Goal: Task Accomplishment & Management: Complete application form

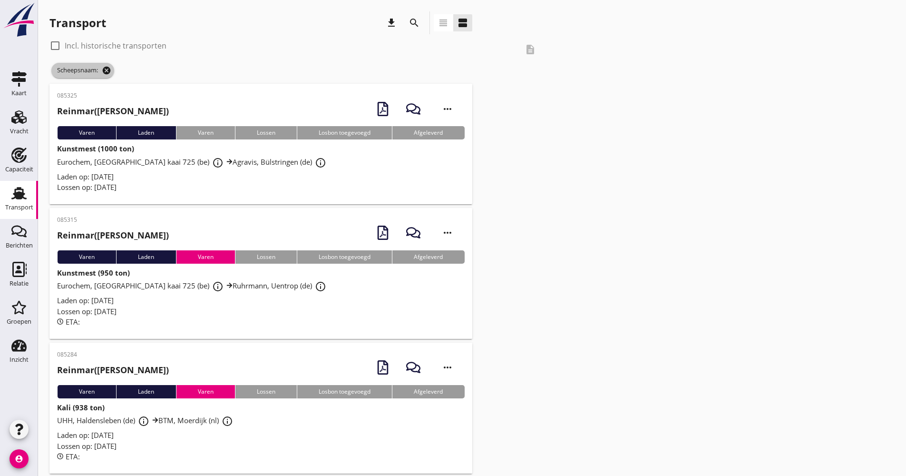
click at [108, 72] on icon "cancel" at bounding box center [107, 71] width 10 height 10
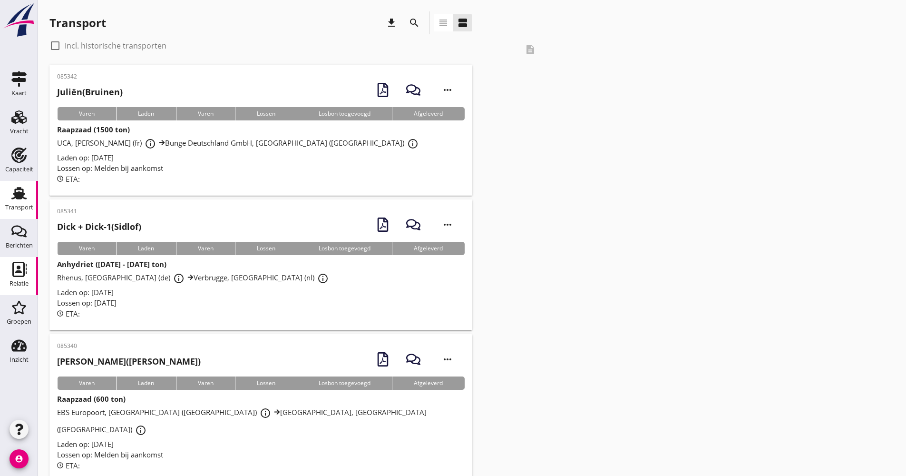
click at [32, 277] on link "Relatie Relatie" at bounding box center [19, 276] width 38 height 38
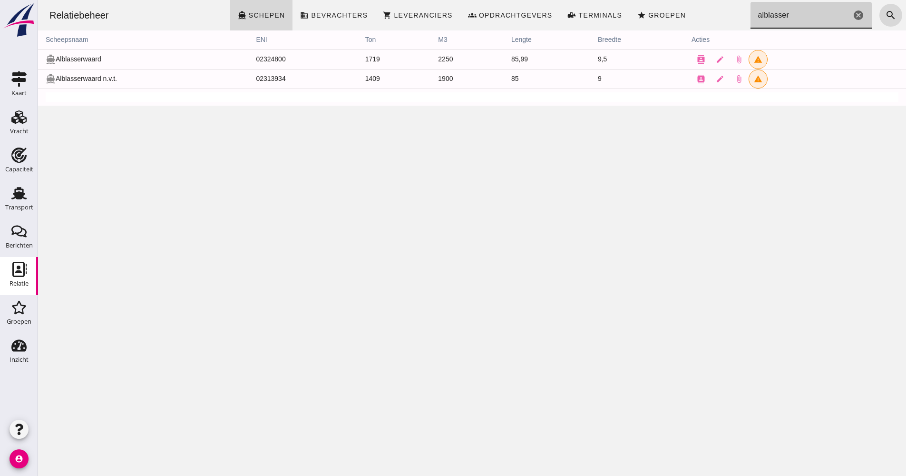
drag, startPoint x: 786, startPoint y: 17, endPoint x: 733, endPoint y: 19, distance: 53.8
click at [733, 17] on div "Relatiebeheer directions_boat Schepen business Bevrachters shopping_cart Levera…" at bounding box center [472, 15] width 861 height 30
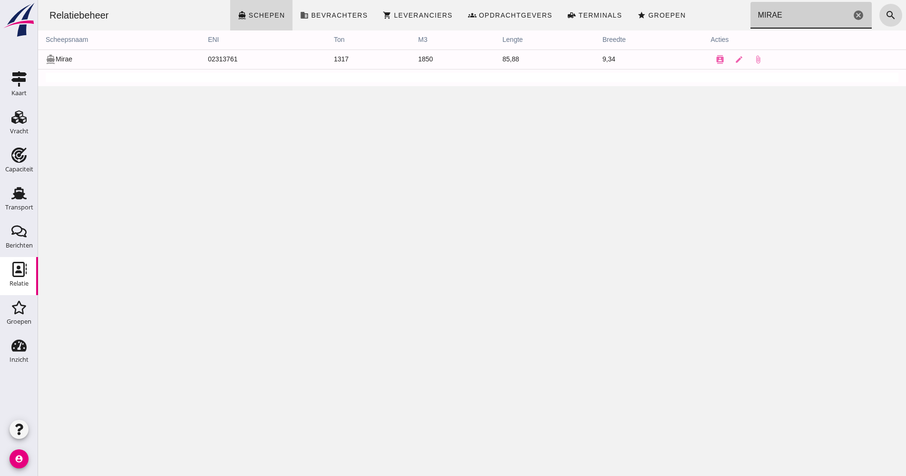
type input "MIRAE"
click at [25, 214] on link "Transport Transport" at bounding box center [19, 200] width 38 height 38
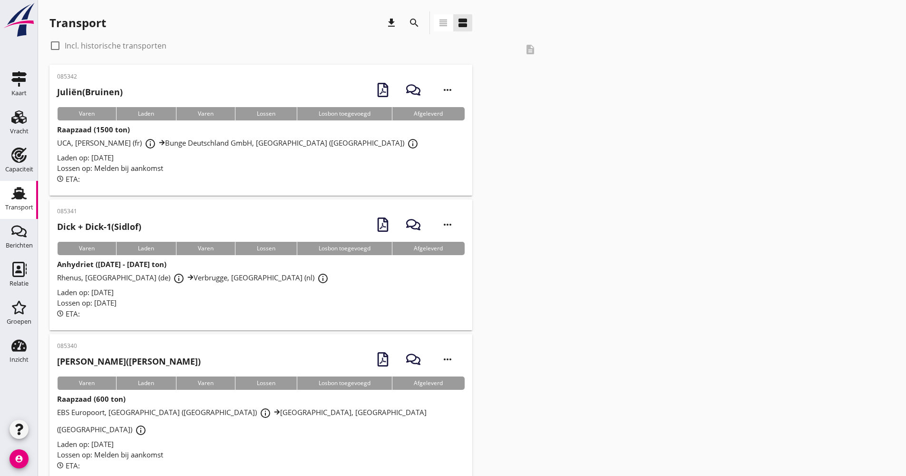
click at [20, 126] on div "Vracht" at bounding box center [19, 131] width 19 height 13
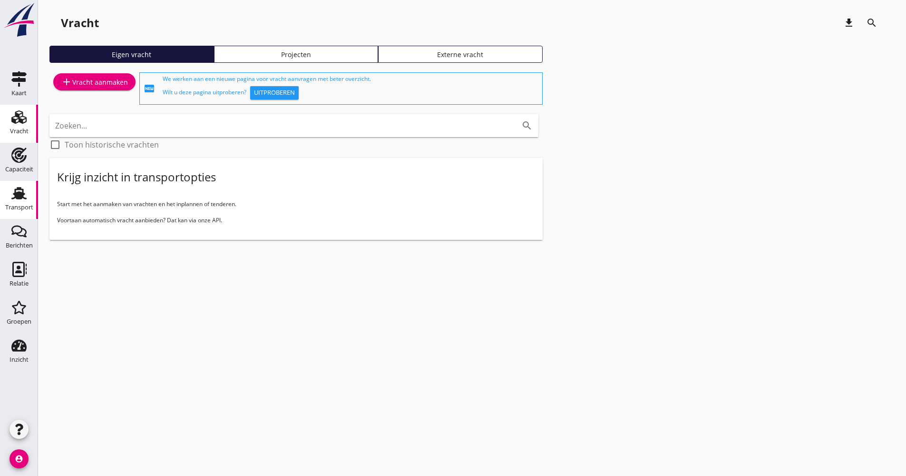
click at [23, 188] on icon "Transport" at bounding box center [18, 193] width 15 height 15
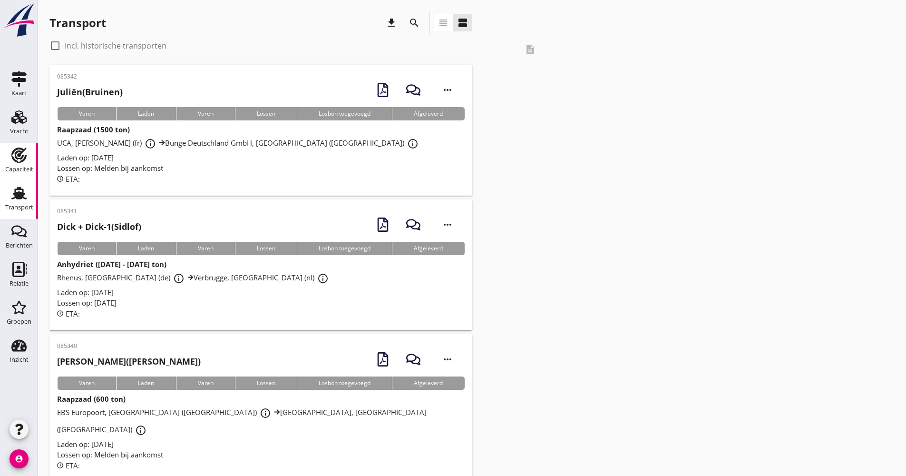
click at [28, 171] on div "Capaciteit" at bounding box center [19, 169] width 28 height 6
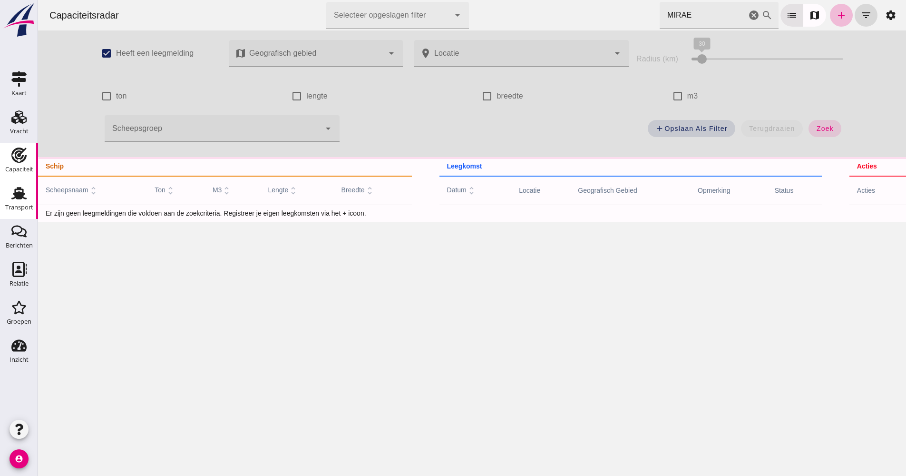
click at [22, 196] on use at bounding box center [18, 193] width 15 height 12
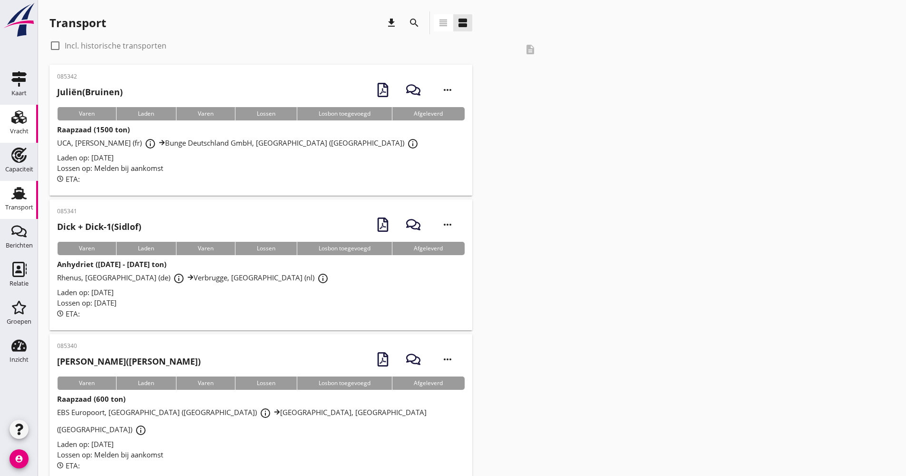
click at [11, 120] on use at bounding box center [18, 116] width 15 height 13
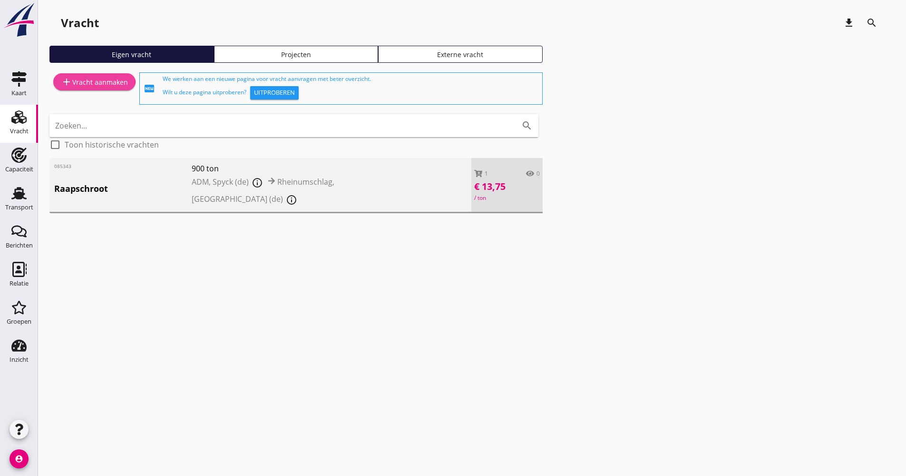
click at [92, 82] on div "add Vracht aanmaken" at bounding box center [94, 81] width 67 height 11
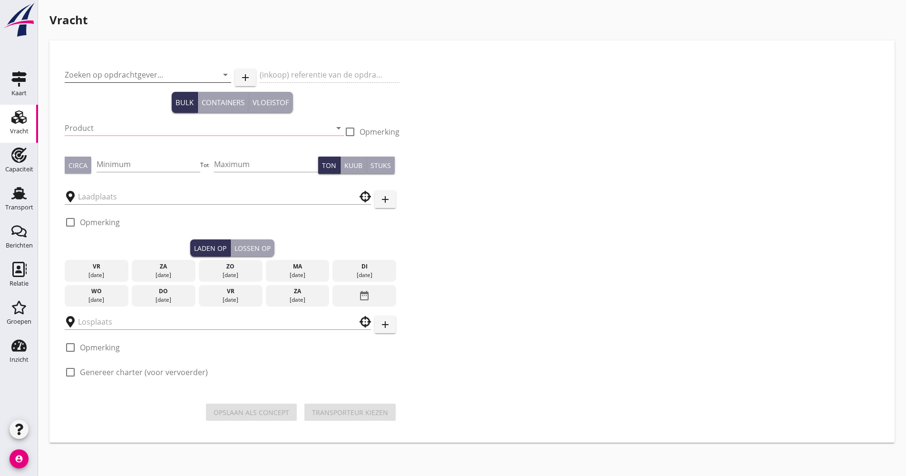
click at [128, 71] on input "Zoeken op opdrachtgever..." at bounding box center [135, 74] width 140 height 15
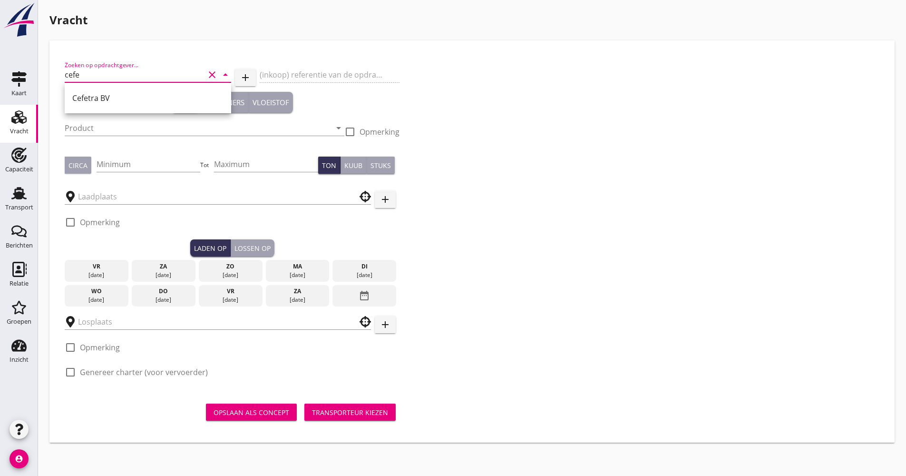
click at [116, 107] on div "Cefetra BV" at bounding box center [147, 98] width 151 height 23
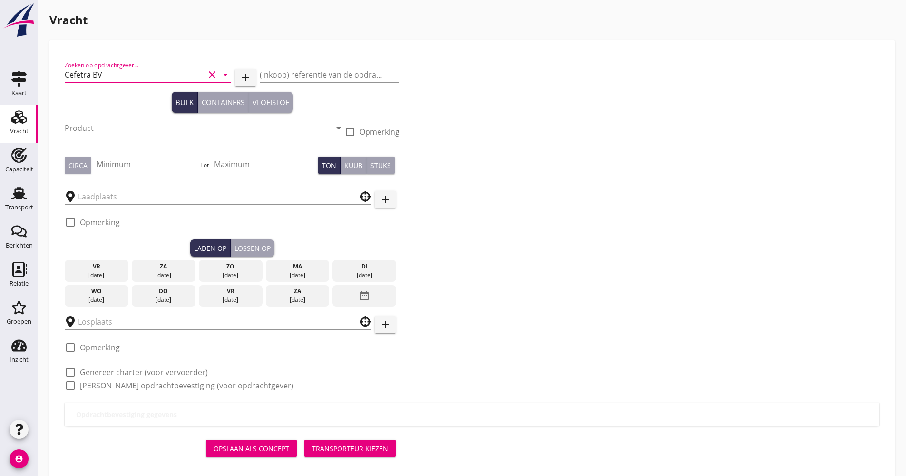
type input "Cefetra BV"
click at [102, 132] on input "Product" at bounding box center [198, 127] width 266 height 15
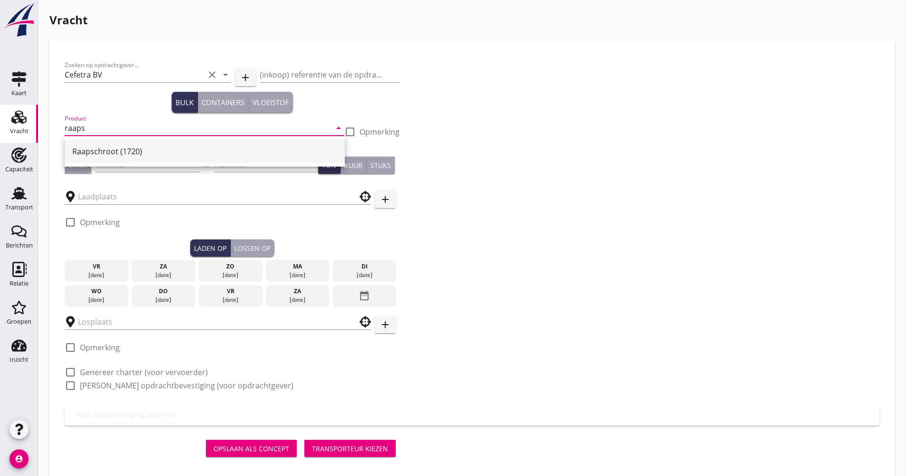
click at [118, 155] on div "Raapschroot (1720)" at bounding box center [204, 151] width 265 height 11
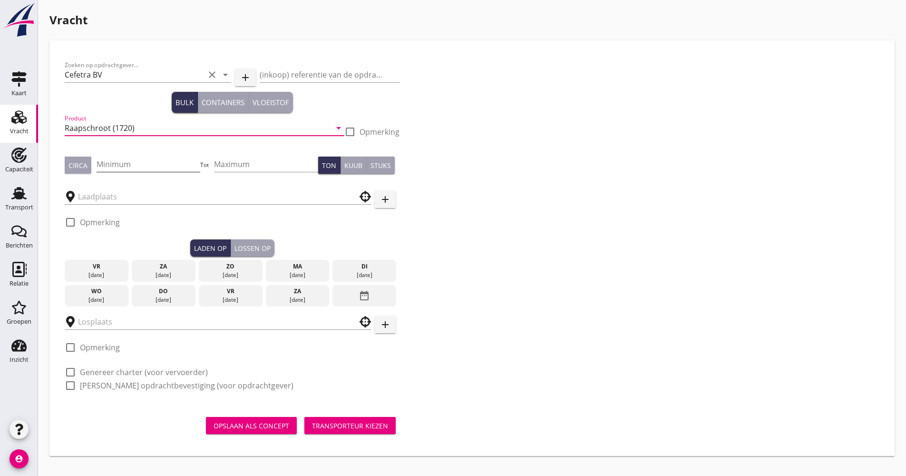
type input "Raapschroot (1720)"
click at [118, 158] on input "Minimum" at bounding box center [149, 164] width 104 height 15
type input "1250"
click at [114, 199] on input "text" at bounding box center [211, 196] width 266 height 15
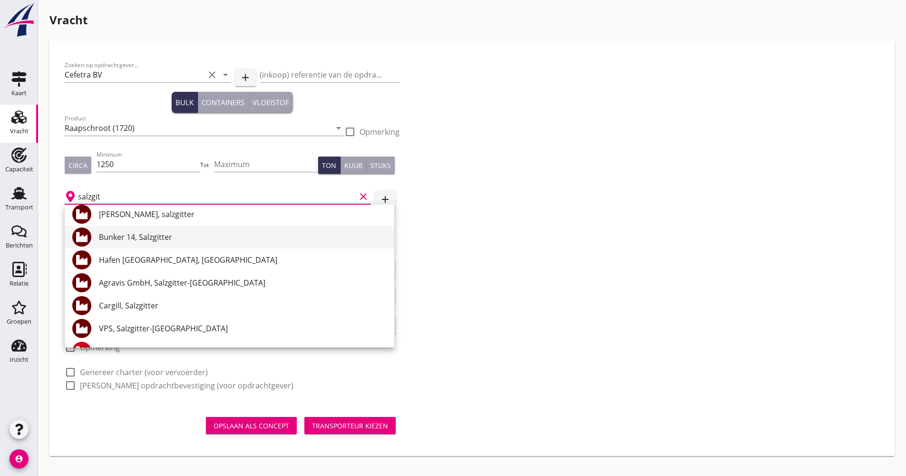
scroll to position [190, 0]
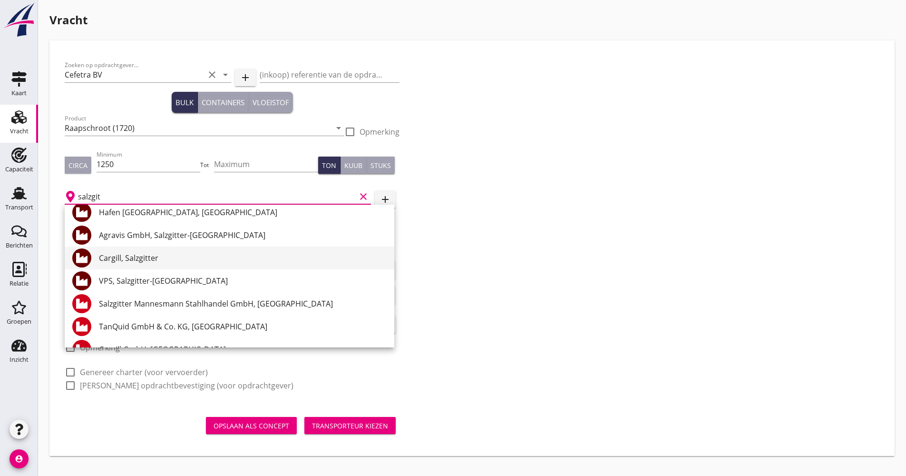
click at [162, 259] on div "Cargill, Salzgitter" at bounding box center [243, 257] width 288 height 11
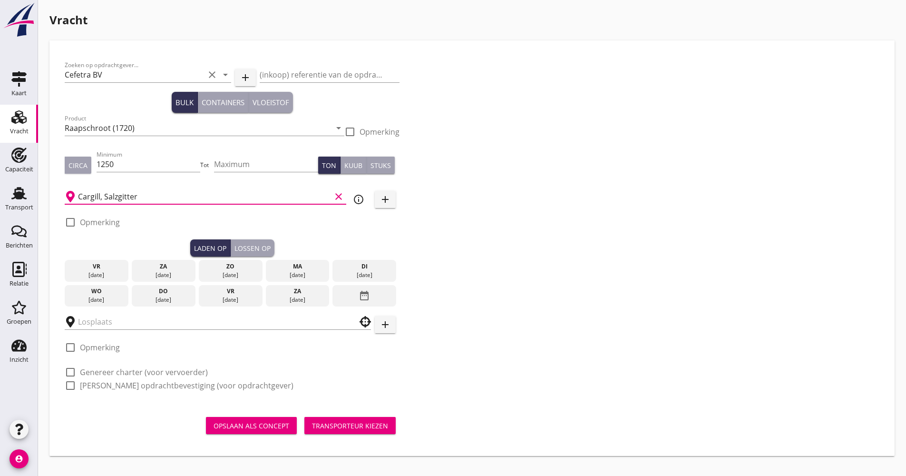
type input "Cargill, Salzgitter"
click at [362, 200] on icon "info_outline" at bounding box center [358, 199] width 11 height 11
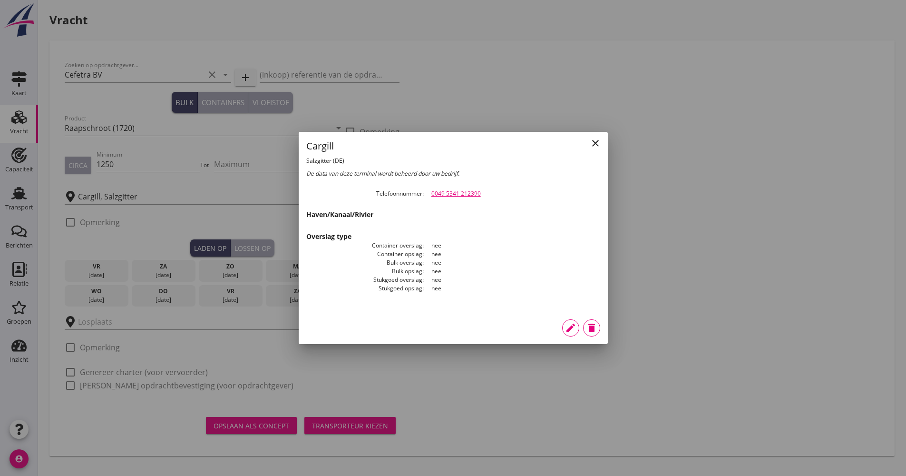
click at [596, 145] on icon "close" at bounding box center [595, 142] width 11 height 11
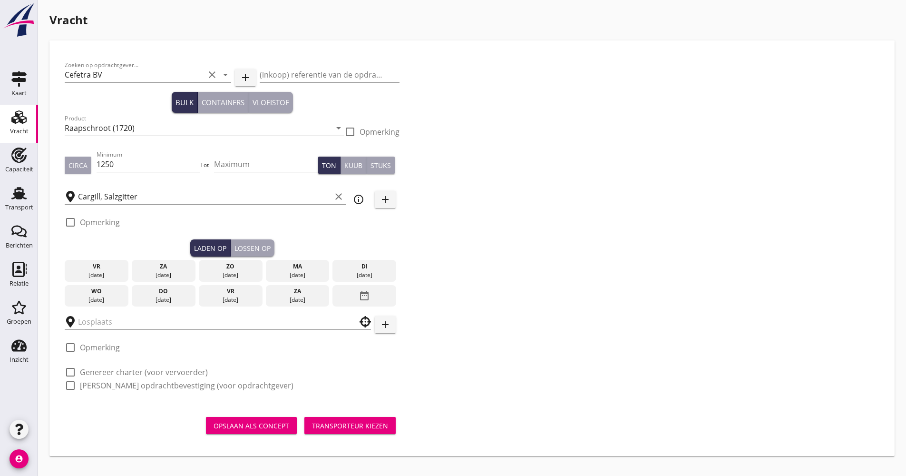
click at [383, 275] on div "[DATE]" at bounding box center [364, 275] width 59 height 9
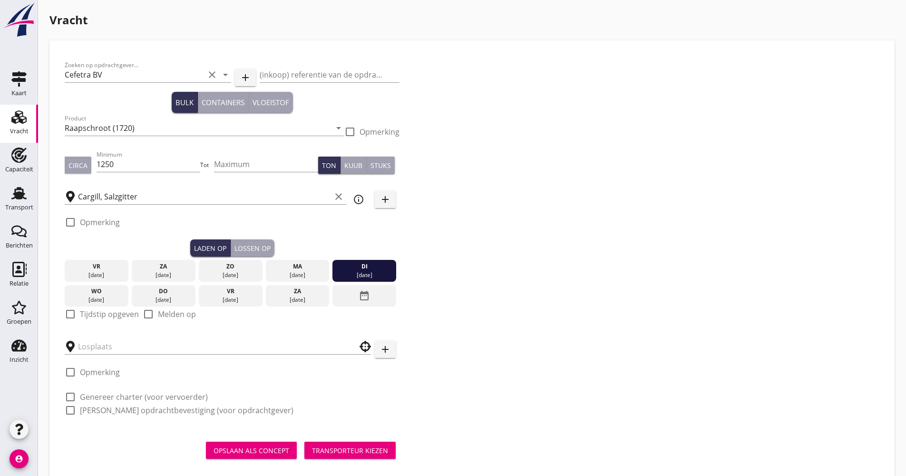
click at [97, 312] on label "Tijdstip opgeven" at bounding box center [109, 314] width 59 height 10
checkbox input "true"
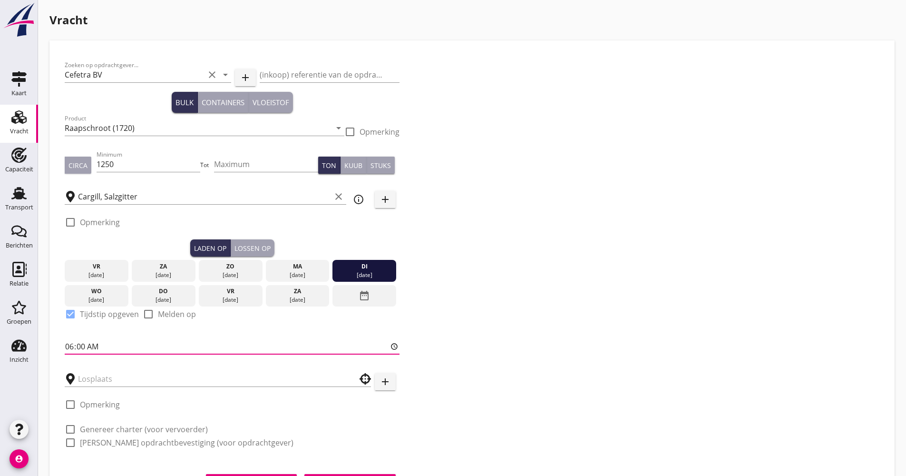
click at [71, 347] on input "06:00" at bounding box center [232, 346] width 335 height 15
type input "20:00"
click at [105, 369] on div at bounding box center [218, 375] width 306 height 21
click at [105, 378] on input "text" at bounding box center [211, 378] width 266 height 15
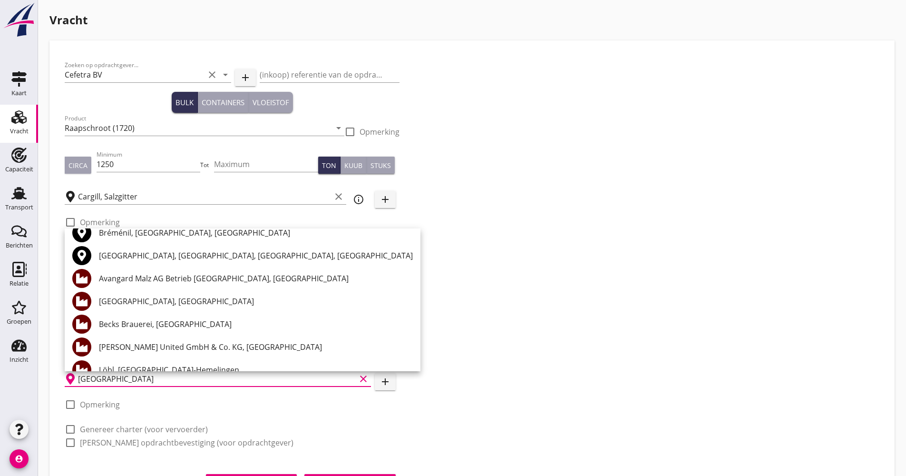
scroll to position [31, 0]
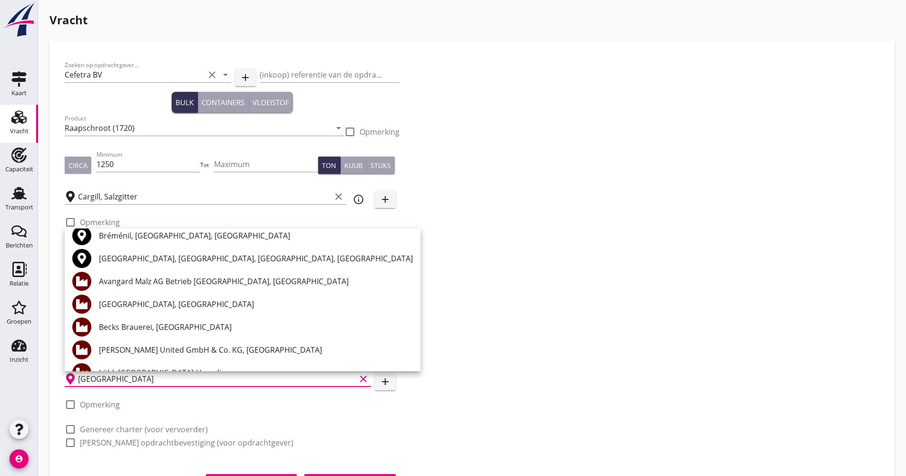
type input "[GEOGRAPHIC_DATA]"
click at [515, 303] on div "Zoeken op opdrachtgever... Cefetra BV clear arrow_drop_down add (inkoop) refere…" at bounding box center [472, 258] width 823 height 404
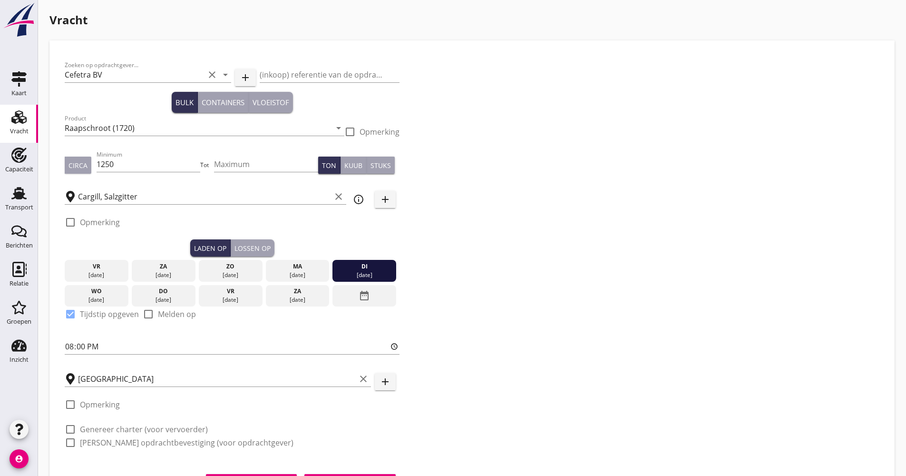
click at [389, 382] on icon "add" at bounding box center [385, 381] width 11 height 11
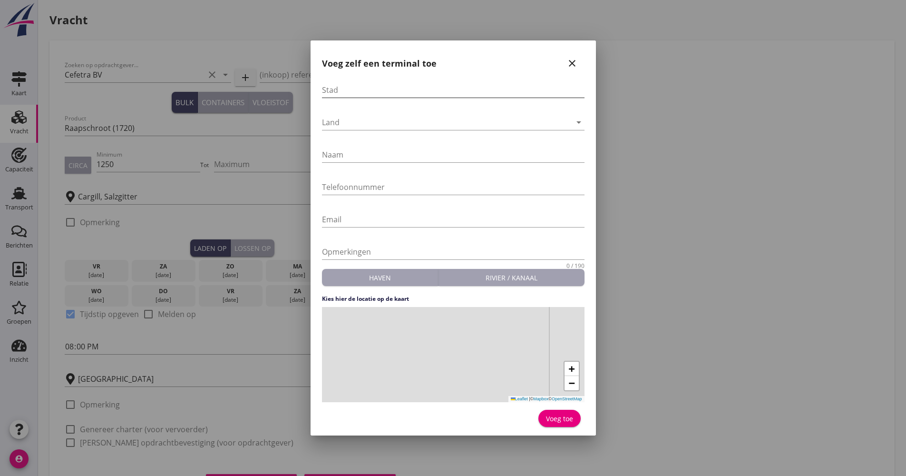
click at [368, 89] on input "Stad" at bounding box center [453, 89] width 263 height 15
type input "[GEOGRAPHIC_DATA]"
type input "Hansa Landhandel"
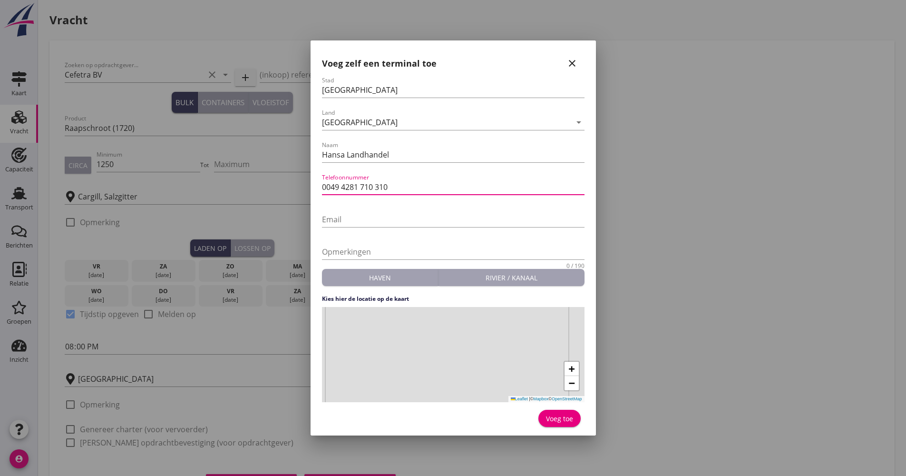
type input "0049 4281 710 310"
drag, startPoint x: 454, startPoint y: 354, endPoint x: 483, endPoint y: 363, distance: 30.1
click at [455, 354] on div "+ − Leaflet | © Mapbox © OpenStreetMap" at bounding box center [453, 354] width 263 height 95
click at [564, 415] on div "Voeg toe" at bounding box center [559, 418] width 27 height 10
type input "Hansa Landhandel"
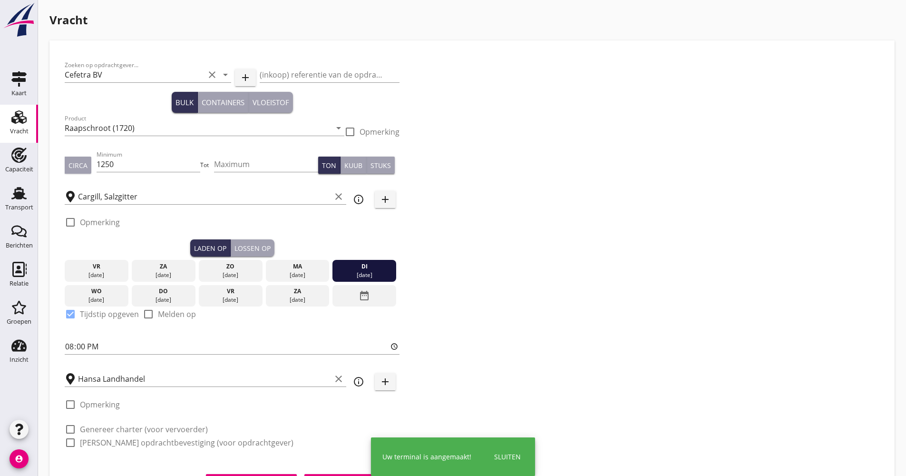
click at [128, 432] on label "Genereer charter (voor vervoerder)" at bounding box center [144, 429] width 128 height 10
checkbox input "true"
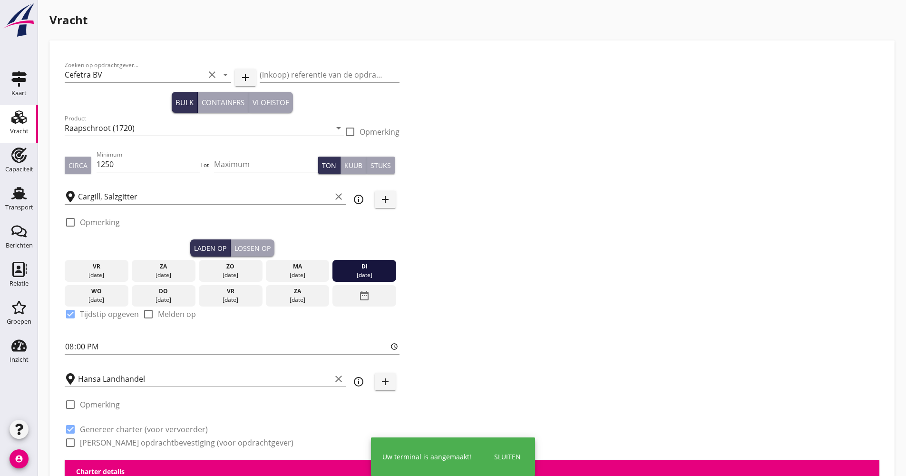
checkbox input "true"
click at [128, 439] on label "[PERSON_NAME] opdrachtbevestiging (voor opdrachtgever)" at bounding box center [187, 443] width 214 height 10
checkbox input "true"
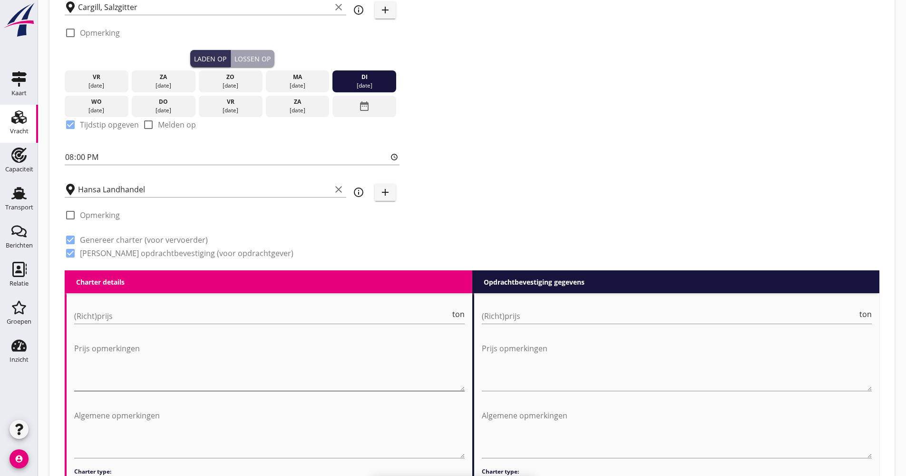
scroll to position [190, 0]
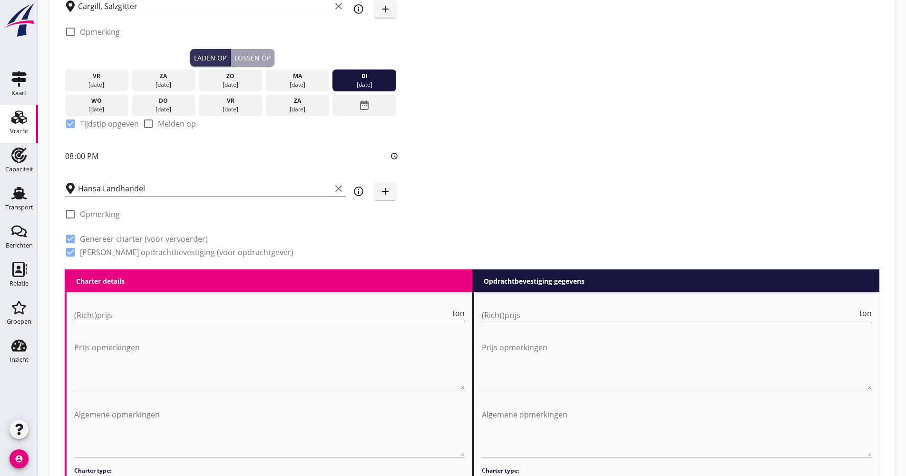
click at [116, 319] on input "(Richt)prijs" at bounding box center [262, 314] width 376 height 15
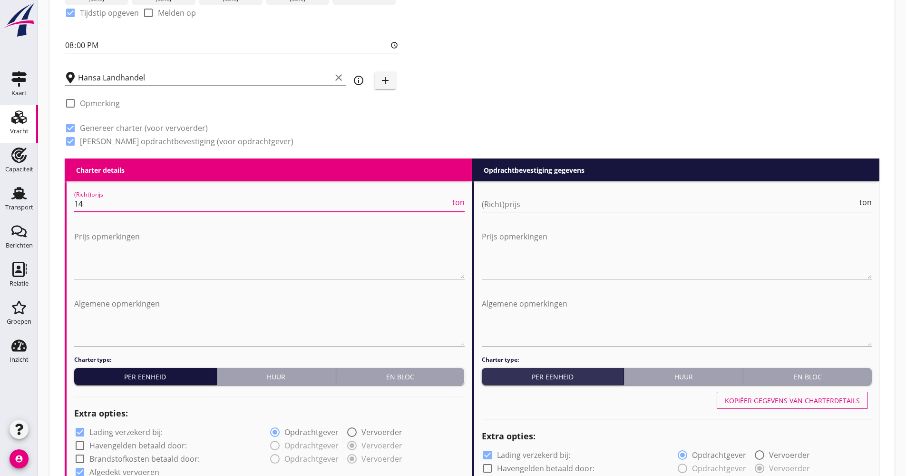
scroll to position [333, 0]
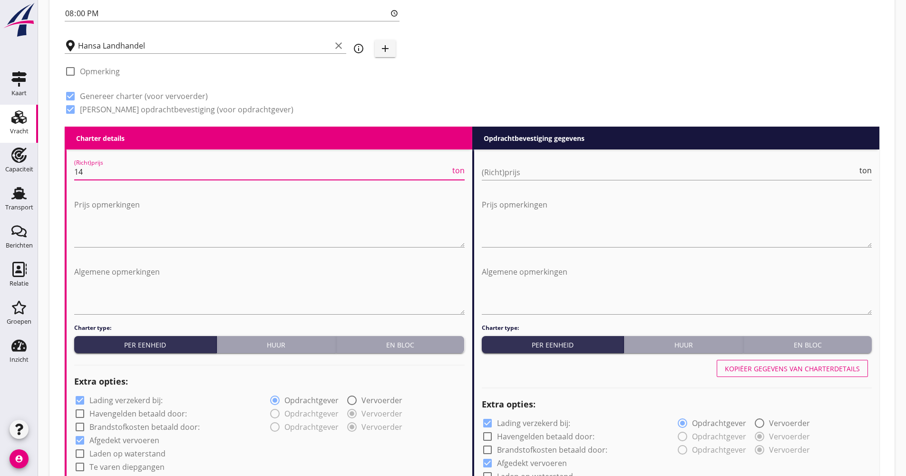
type input "14"
drag, startPoint x: 122, startPoint y: 400, endPoint x: 125, endPoint y: 417, distance: 17.4
click at [122, 400] on label "Lading verzekerd bij:" at bounding box center [125, 400] width 73 height 10
checkbox input "false"
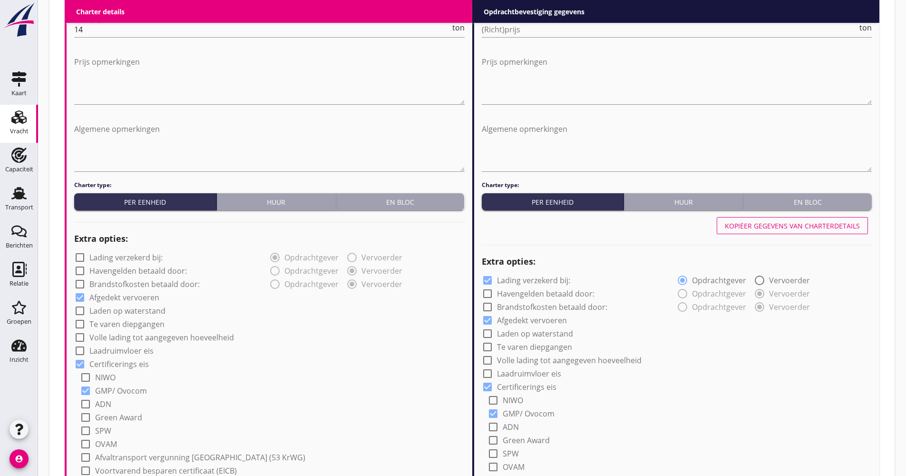
click at [141, 341] on label "Volle lading tot aangegeven hoeveelheid" at bounding box center [161, 338] width 145 height 10
checkbox input "true"
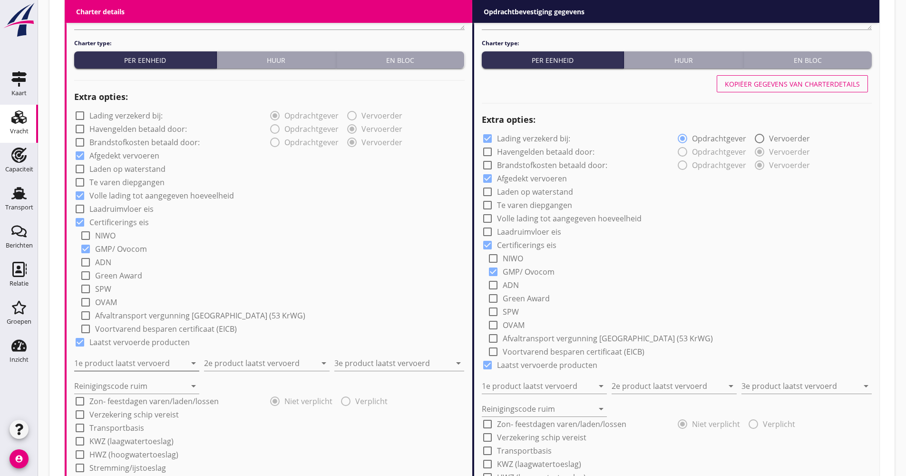
scroll to position [618, 0]
click at [126, 362] on input "1e product laatst vervoerd" at bounding box center [130, 361] width 112 height 15
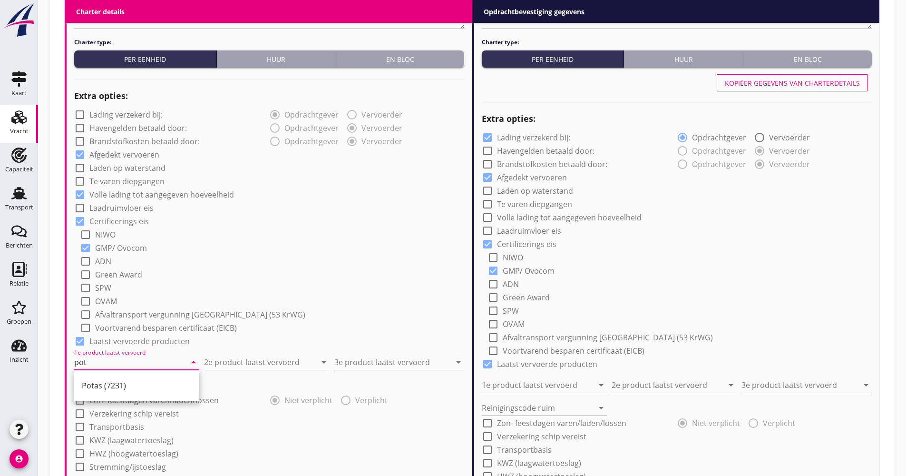
click at [132, 383] on div "Potas (7231)" at bounding box center [137, 385] width 110 height 11
type input "Potas (7231)"
click at [112, 382] on input "Reinigingscode ruim" at bounding box center [130, 384] width 112 height 15
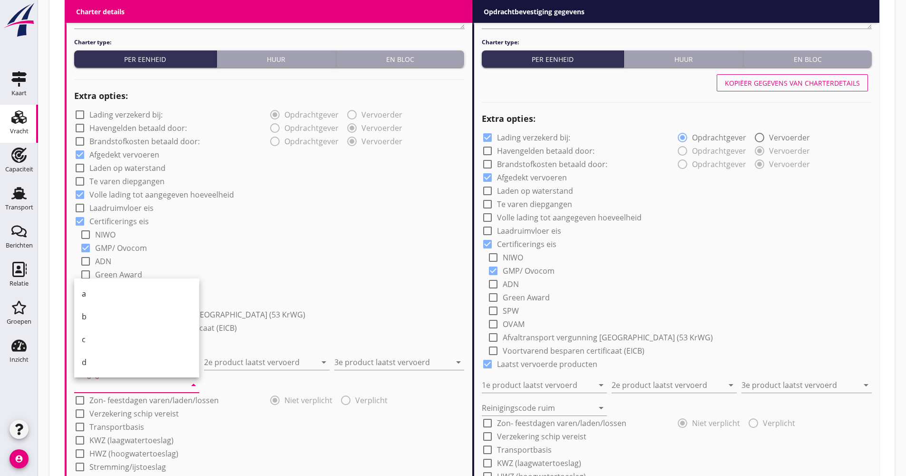
click at [93, 319] on div "b" at bounding box center [137, 316] width 110 height 11
type input "b"
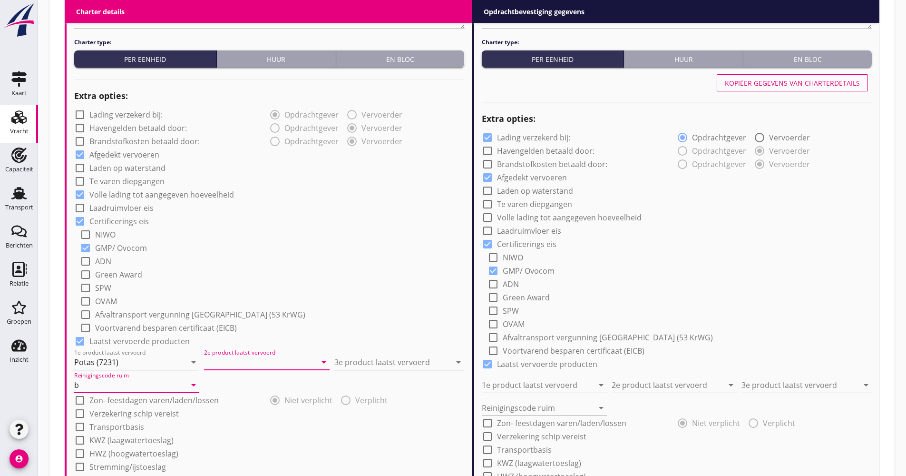
click at [255, 366] on input "2e product laatst vervoerd" at bounding box center [260, 361] width 112 height 15
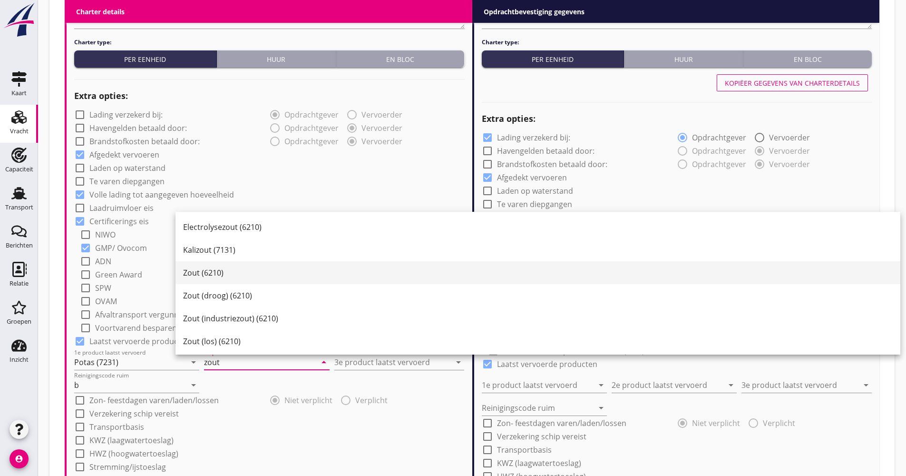
click at [220, 270] on div "Zout (6210)" at bounding box center [538, 272] width 710 height 11
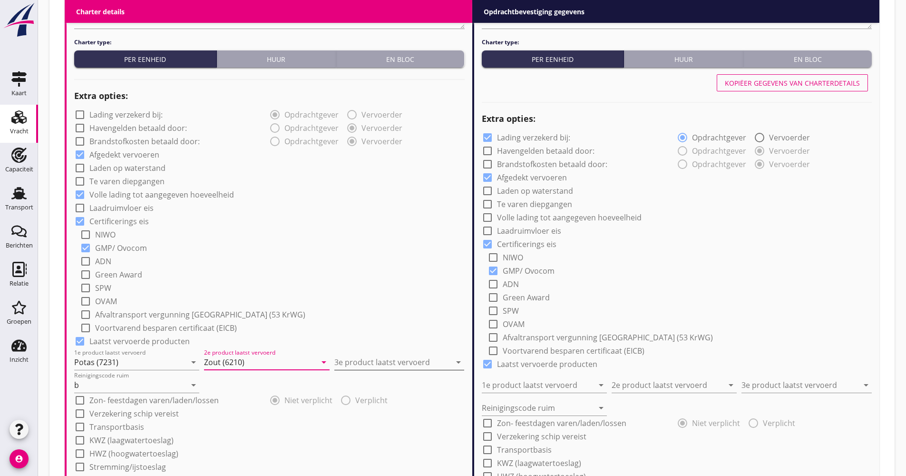
type input "Zout (6210)"
click at [384, 358] on input "3e product laatst vervoerd" at bounding box center [392, 361] width 117 height 15
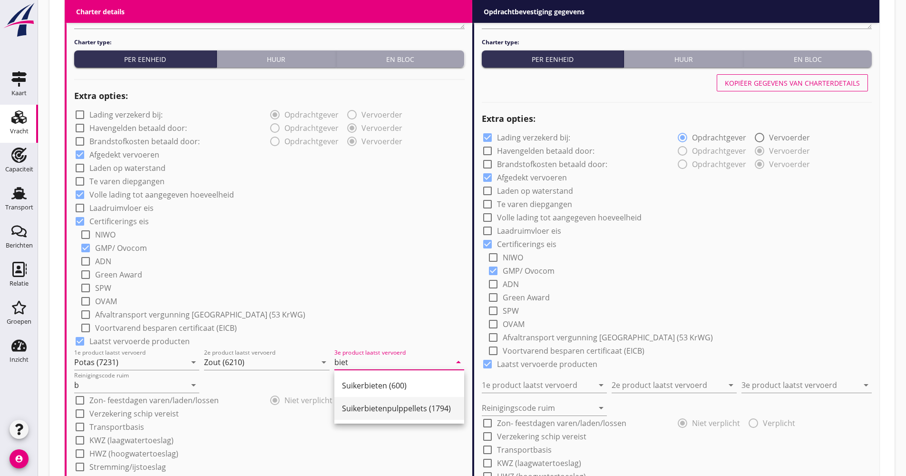
click at [362, 414] on div "Suikerbietenpulppellets (1794)" at bounding box center [399, 408] width 115 height 23
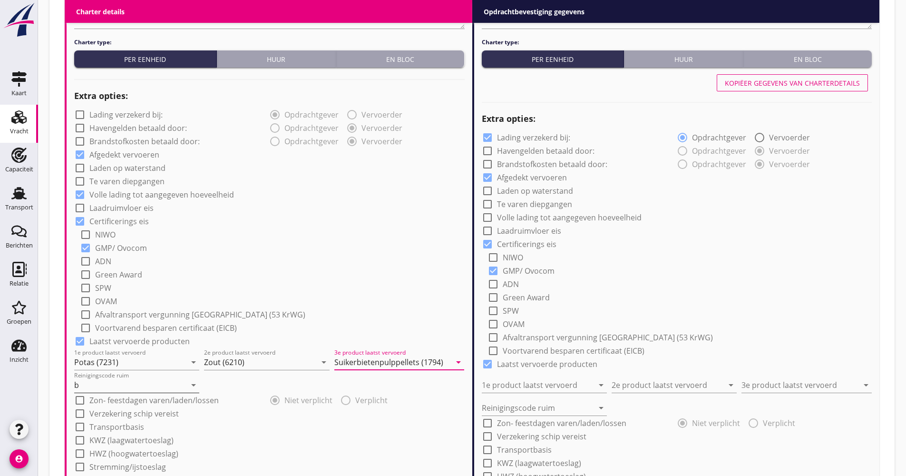
type input "Suikerbietenpulppellets (1794)"
click at [151, 389] on input "b" at bounding box center [130, 384] width 112 height 15
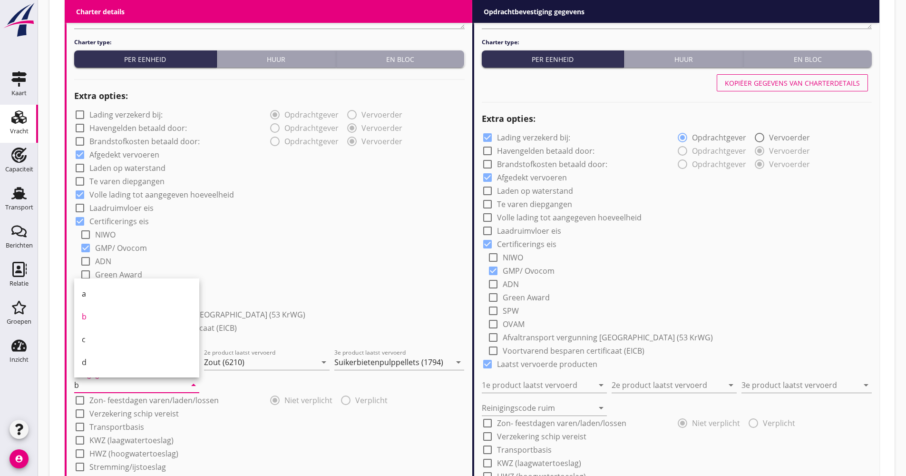
drag, startPoint x: 135, startPoint y: 415, endPoint x: 114, endPoint y: 421, distance: 21.8
click at [135, 415] on label "Verzekering schip vereist" at bounding box center [133, 414] width 89 height 10
checkbox input "true"
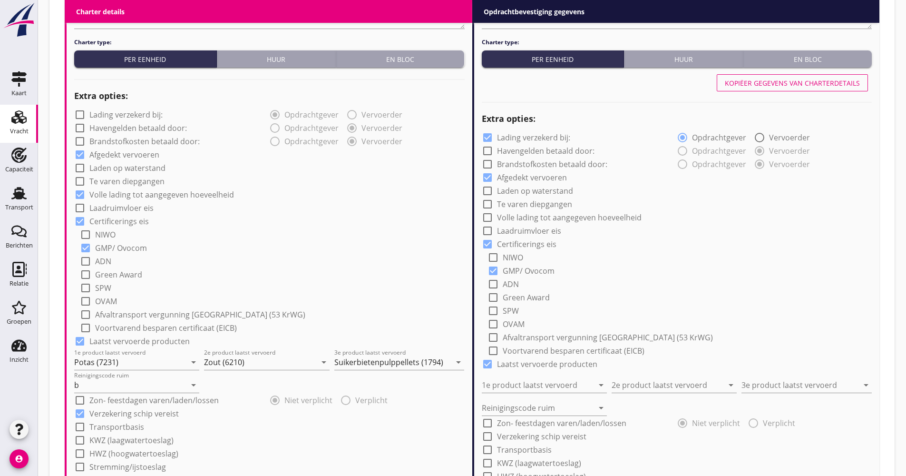
click at [109, 423] on label "Transportbasis" at bounding box center [116, 427] width 55 height 10
checkbox input "true"
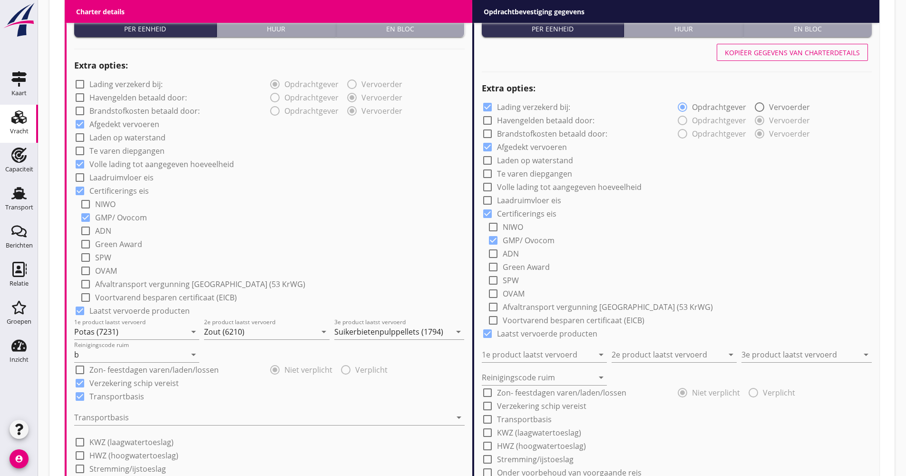
scroll to position [666, 0]
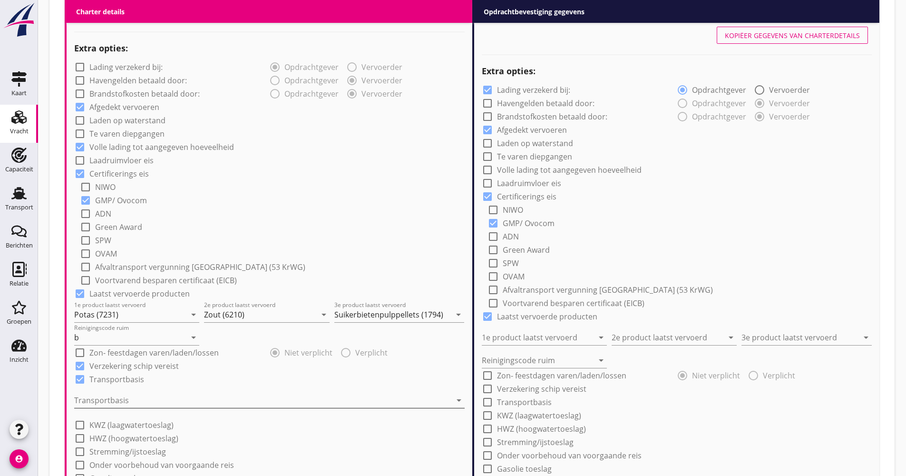
click at [113, 398] on div at bounding box center [262, 399] width 377 height 15
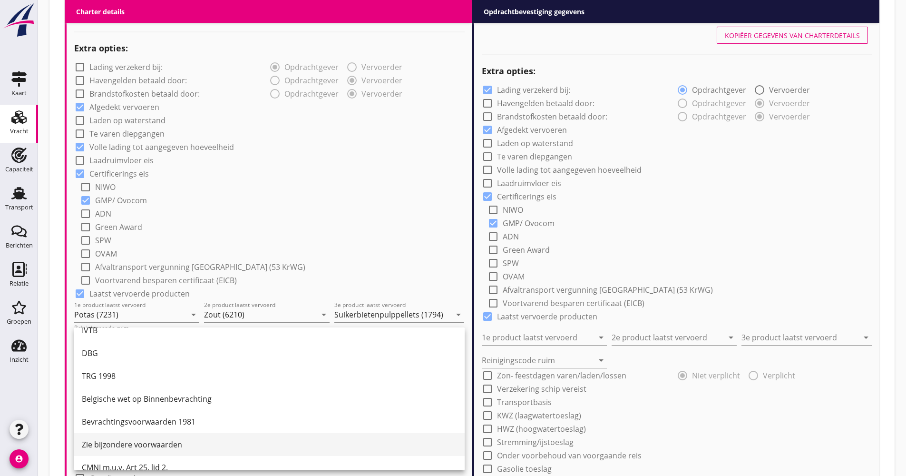
scroll to position [25, 0]
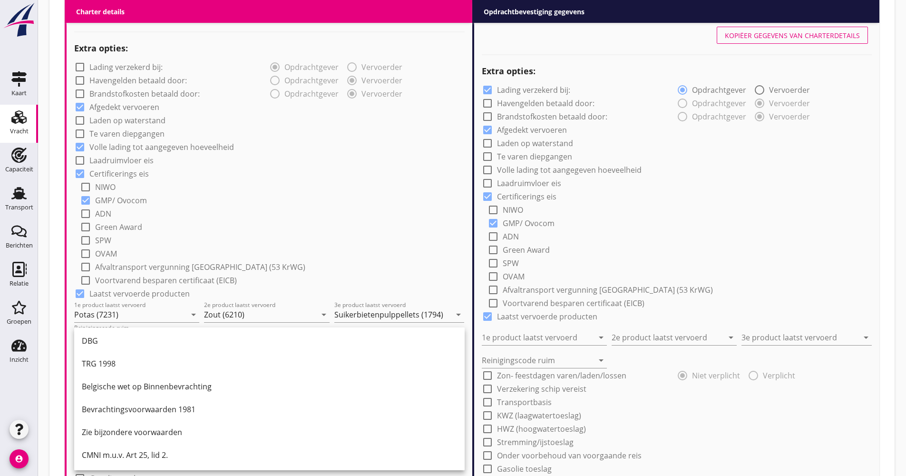
click at [118, 449] on div "CMNI m.u.v. Art 25, lid 2." at bounding box center [269, 454] width 375 height 23
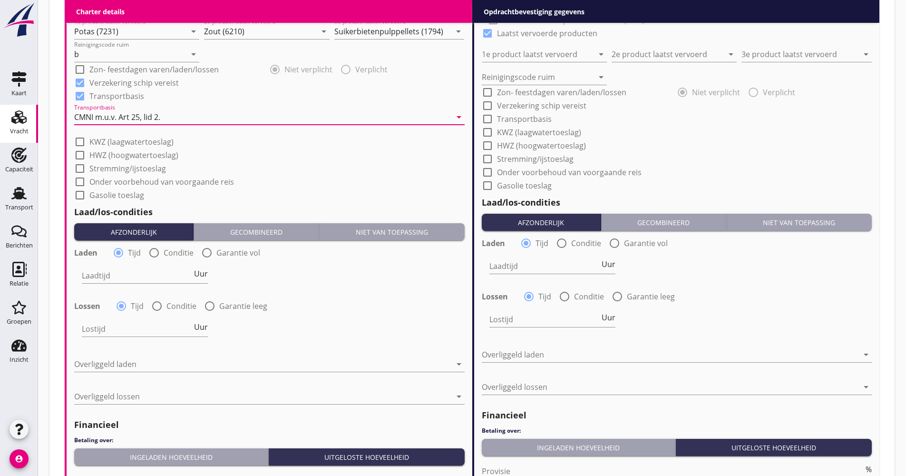
scroll to position [951, 0]
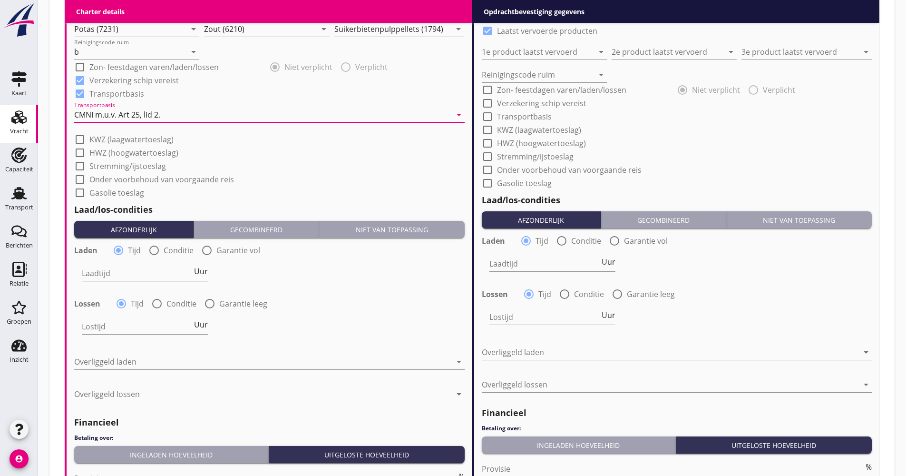
click at [153, 271] on input "Laadtijd" at bounding box center [137, 272] width 110 height 15
type input "48"
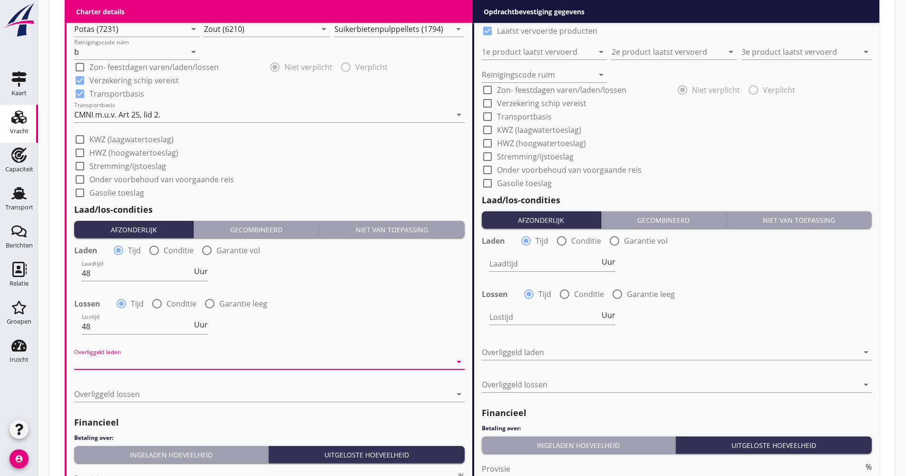
click at [129, 352] on div "Overliggeld laden arrow_drop_down" at bounding box center [269, 363] width 391 height 30
click at [129, 353] on div "Overliggeld laden arrow_drop_down" at bounding box center [269, 363] width 391 height 30
click at [129, 361] on div at bounding box center [262, 361] width 377 height 15
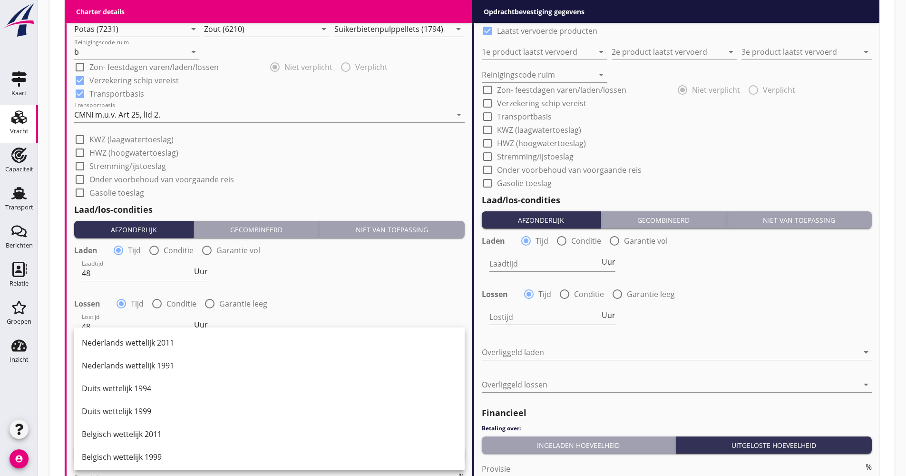
click at [130, 408] on div "Duits wettelijk 1999" at bounding box center [269, 410] width 375 height 11
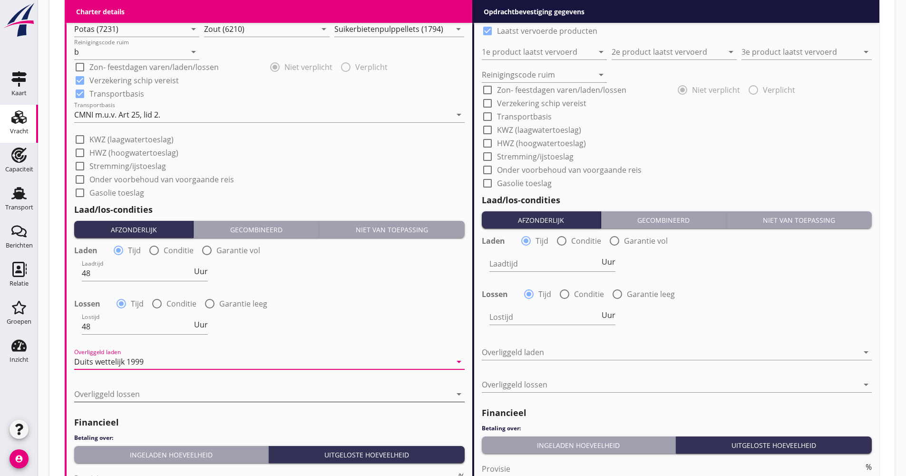
click at [121, 398] on div at bounding box center [262, 393] width 377 height 15
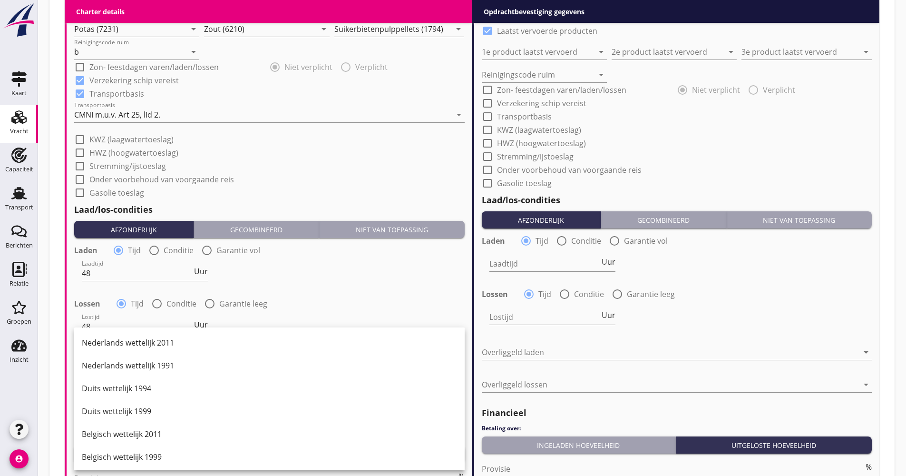
click at [130, 408] on div "Duits wettelijk 1999" at bounding box center [269, 410] width 375 height 11
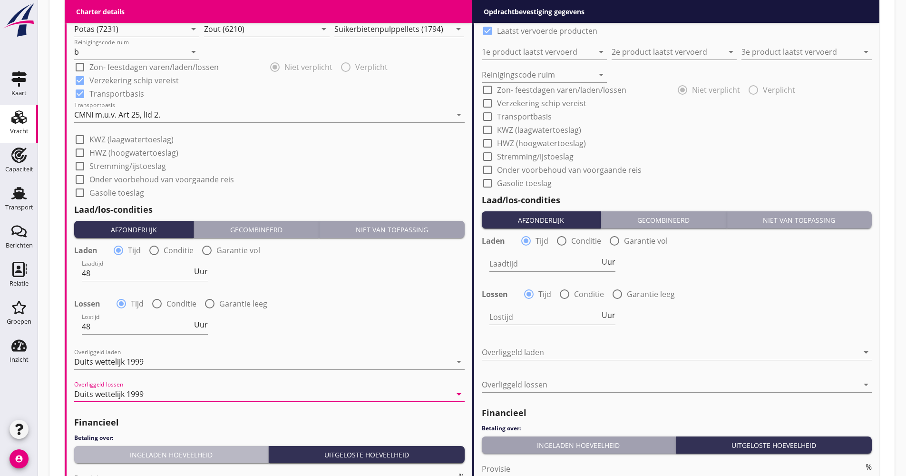
click at [139, 450] on div "Ingeladen hoeveelheid" at bounding box center [171, 455] width 186 height 10
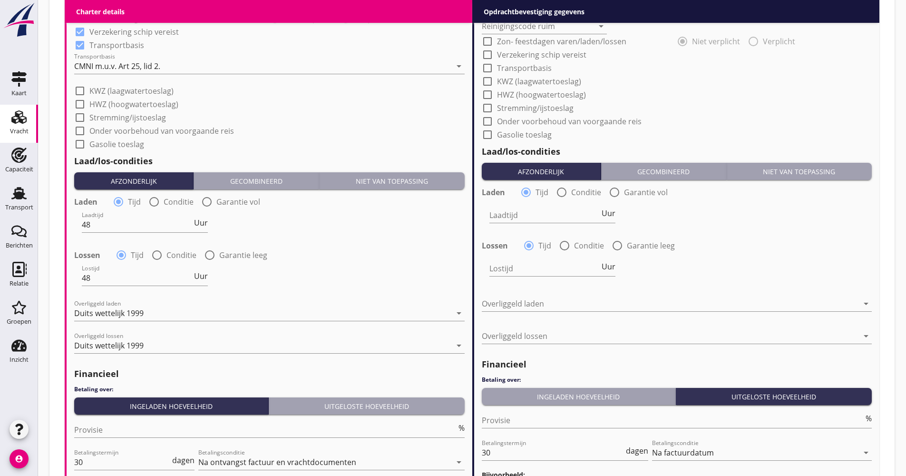
scroll to position [1047, 0]
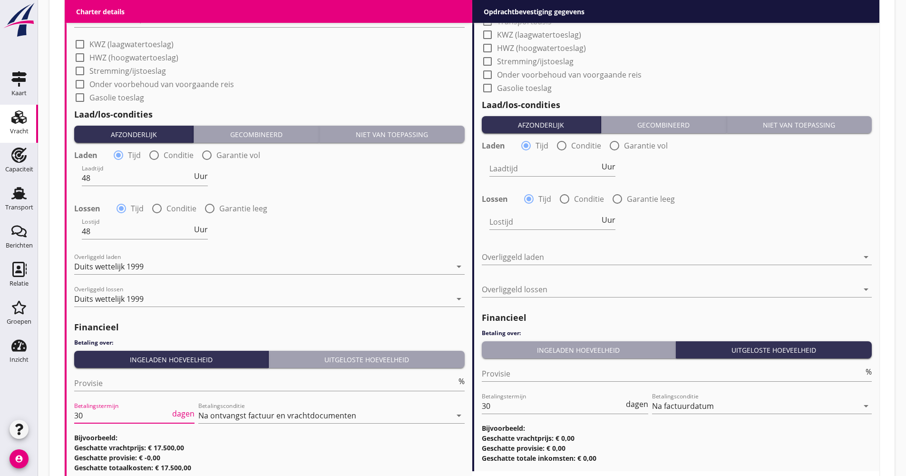
drag, startPoint x: 108, startPoint y: 419, endPoint x: 49, endPoint y: 413, distance: 59.7
click at [125, 381] on input "Provisie" at bounding box center [265, 382] width 382 height 15
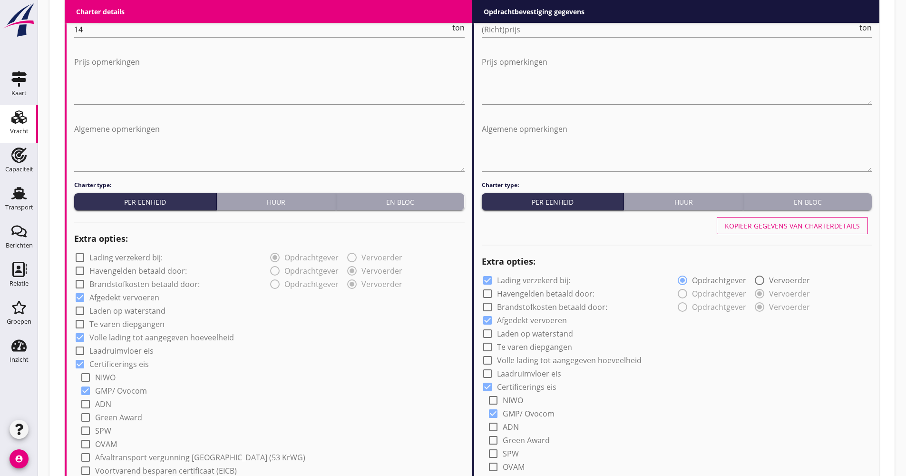
type input "5.00"
click at [758, 226] on div "Kopiëer gegevens van charterdetails" at bounding box center [792, 226] width 135 height 10
checkbox input "false"
checkbox input "true"
type input "Potas (7231)"
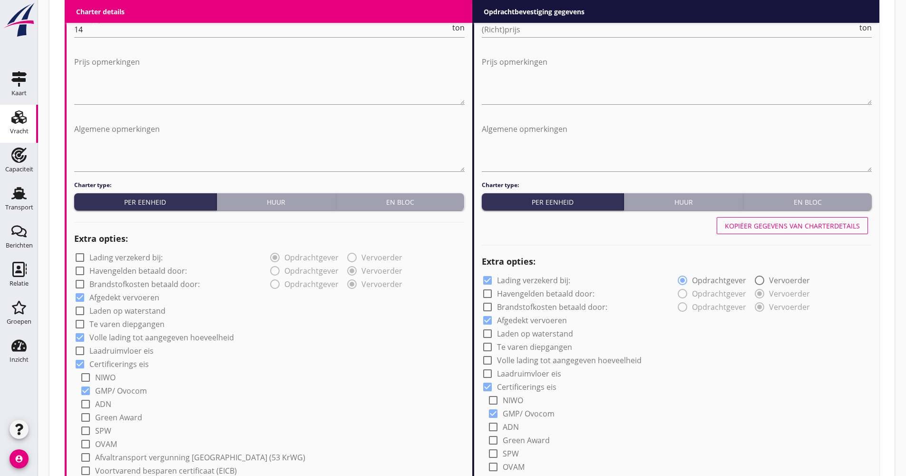
type input "Zout (6210)"
type input "Suikerbietenpulppellets (1794)"
type input "b"
checkbox input "true"
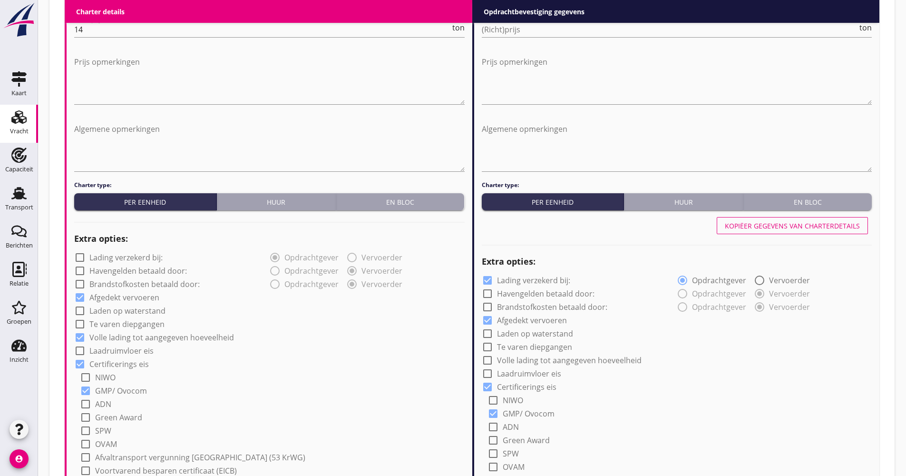
type input "48"
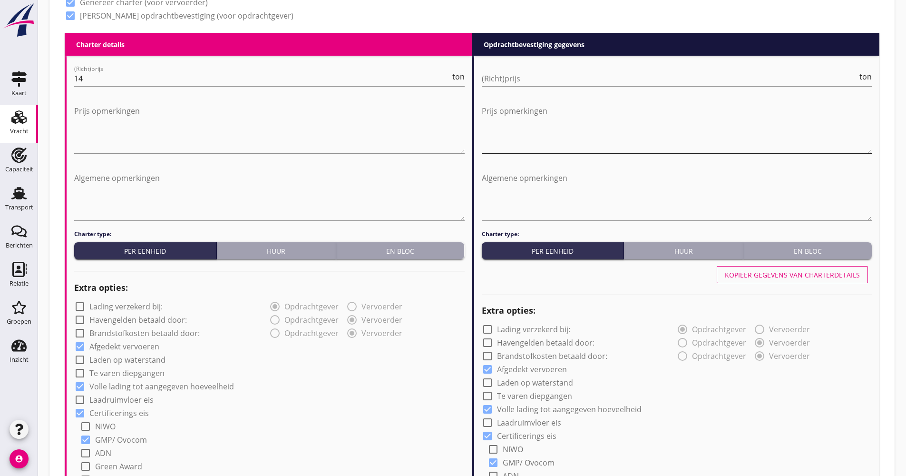
scroll to position [381, 0]
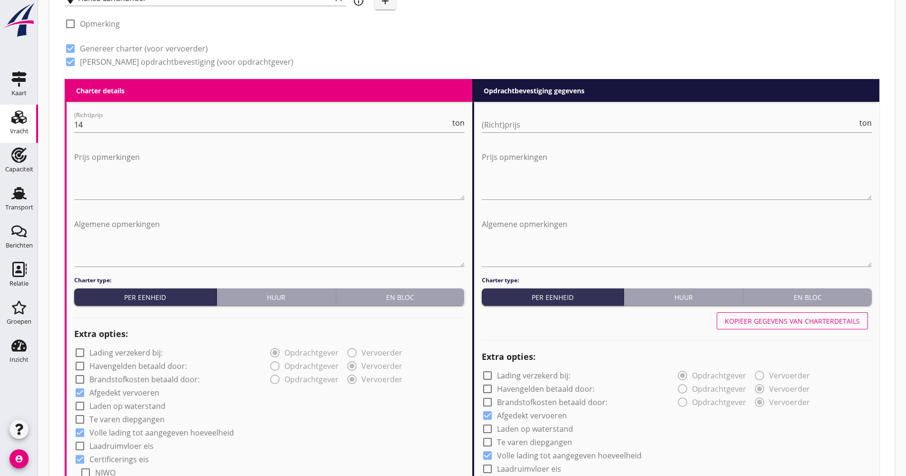
click at [524, 137] on div at bounding box center [677, 139] width 391 height 6
click at [520, 124] on input "(Richt)prijs" at bounding box center [670, 124] width 376 height 15
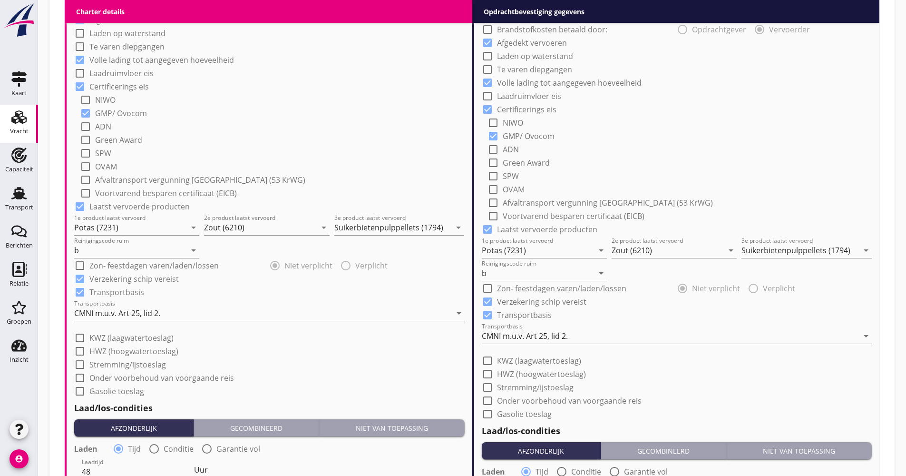
scroll to position [904, 0]
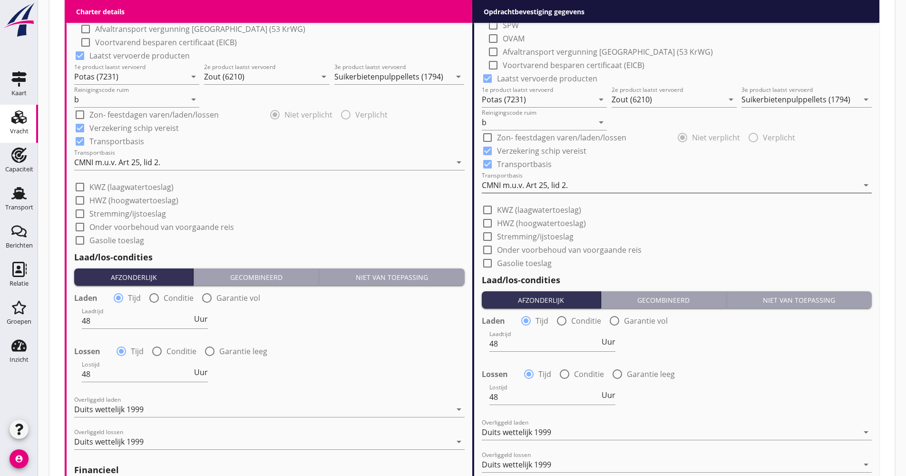
type input "14.00"
click at [561, 186] on div "CMNI m.u.v. Art 25, lid 2." at bounding box center [525, 185] width 86 height 9
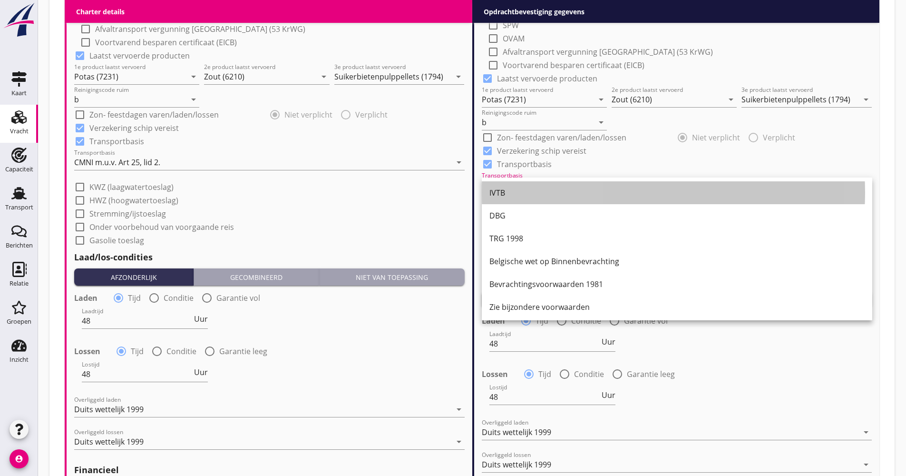
click at [530, 203] on div "IVTB" at bounding box center [677, 192] width 375 height 23
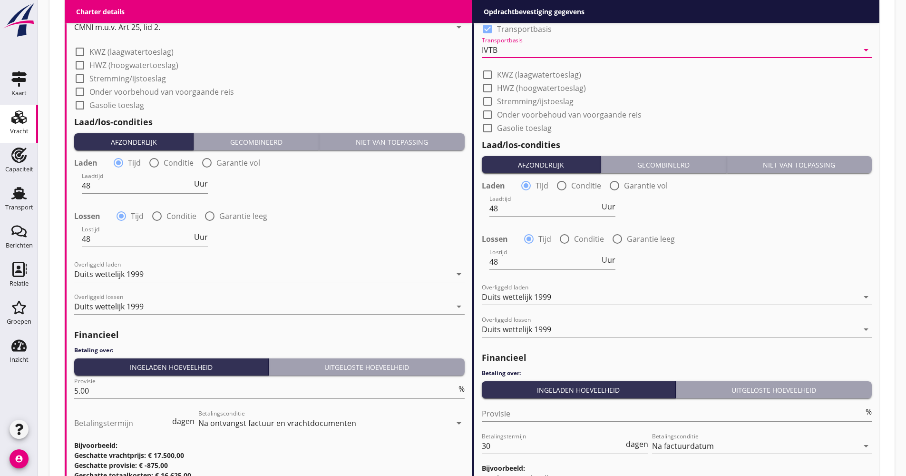
scroll to position [1139, 0]
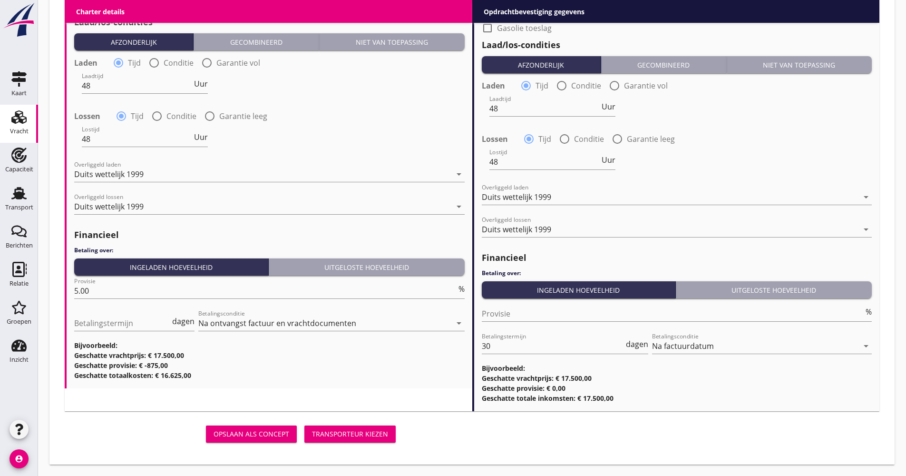
drag, startPoint x: 497, startPoint y: 348, endPoint x: 456, endPoint y: 349, distance: 41.4
type input "21"
click at [361, 424] on div "Opslaan als concept Transporteur kiezen" at bounding box center [232, 433] width 335 height 23
drag, startPoint x: 363, startPoint y: 430, endPoint x: 409, endPoint y: 440, distance: 46.3
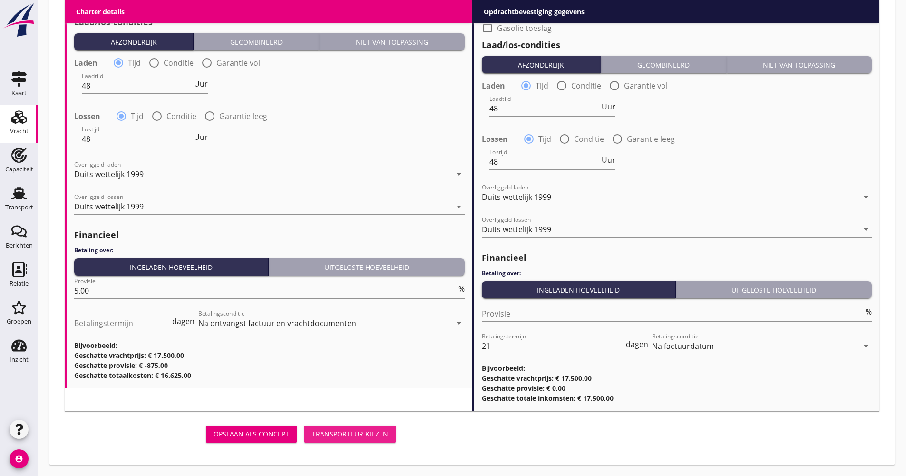
click at [364, 431] on div "Transporteur kiezen" at bounding box center [350, 434] width 76 height 10
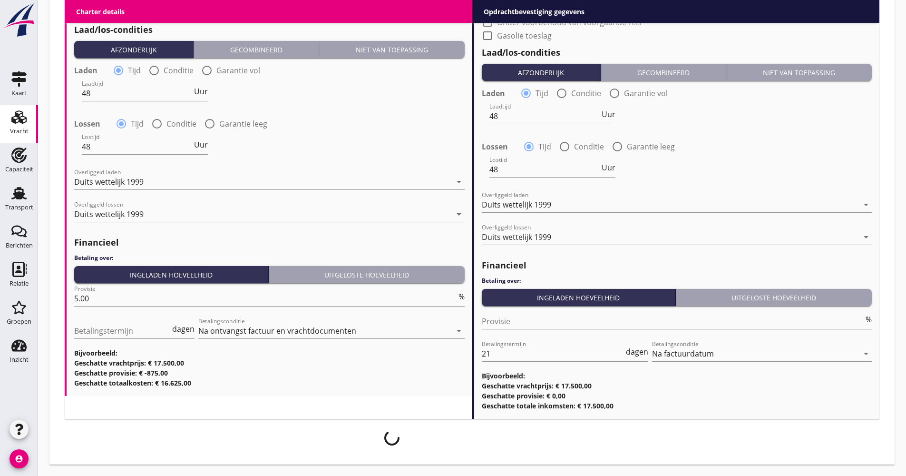
scroll to position [1131, 0]
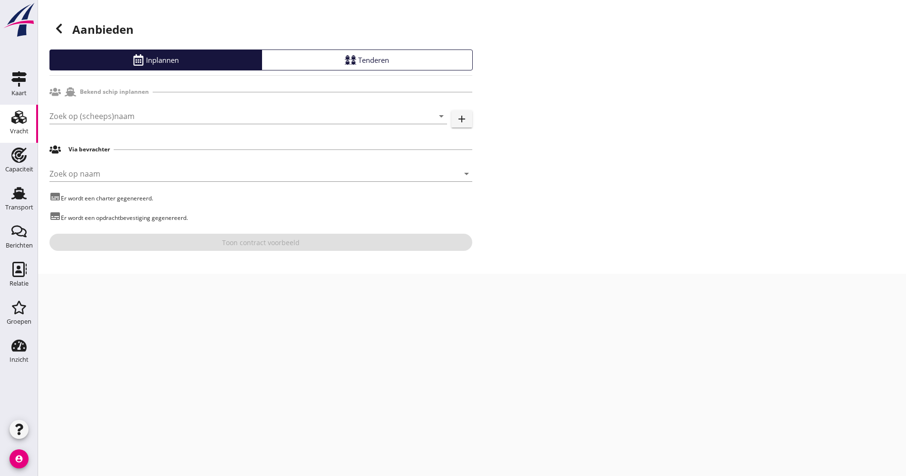
click at [52, 20] on h1 "Aanbieden" at bounding box center [260, 30] width 423 height 23
click at [60, 22] on div at bounding box center [58, 28] width 19 height 19
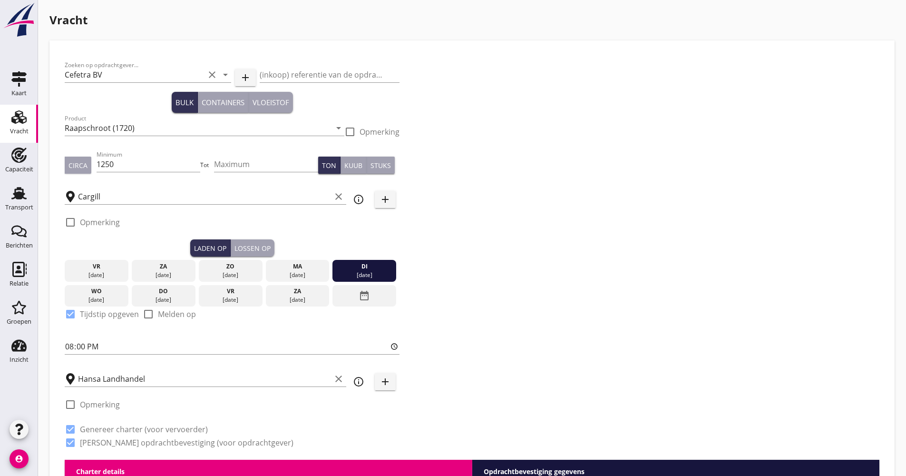
drag, startPoint x: 268, startPoint y: 240, endPoint x: 263, endPoint y: 243, distance: 5.5
click at [267, 240] on button "Lossen op" at bounding box center [253, 247] width 44 height 17
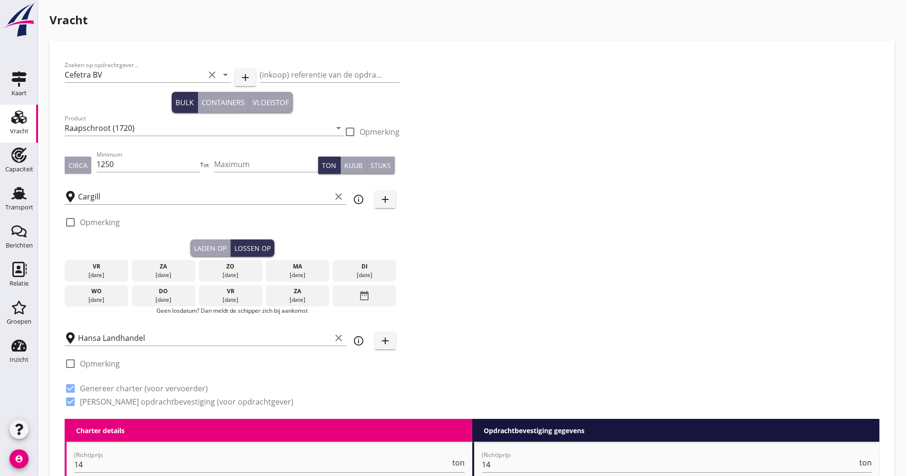
click at [365, 296] on icon "date_range" at bounding box center [364, 295] width 11 height 17
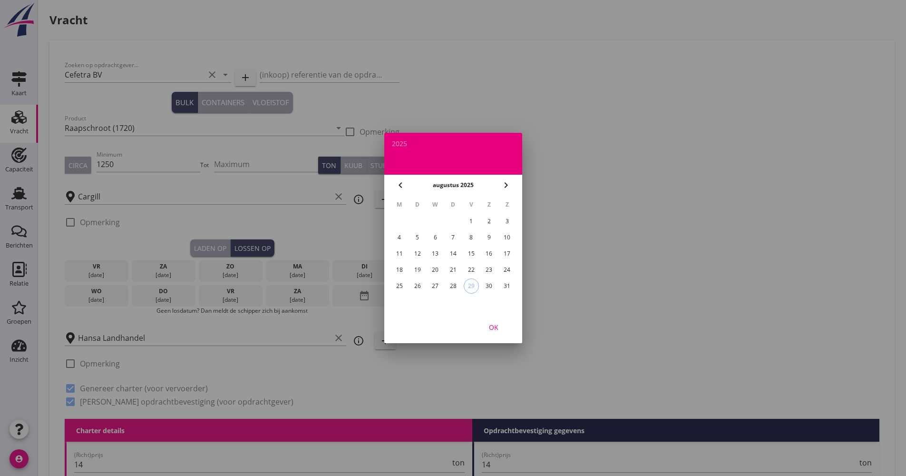
click at [511, 186] on icon "chevron_right" at bounding box center [505, 184] width 11 height 11
click at [413, 236] on div "9" at bounding box center [417, 237] width 15 height 15
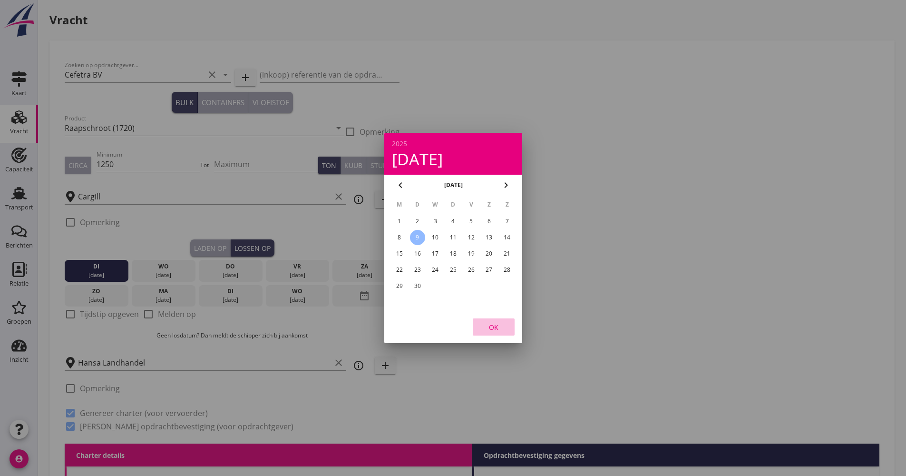
drag, startPoint x: 496, startPoint y: 327, endPoint x: 237, endPoint y: 329, distance: 258.3
click at [496, 328] on div "OK" at bounding box center [493, 327] width 27 height 10
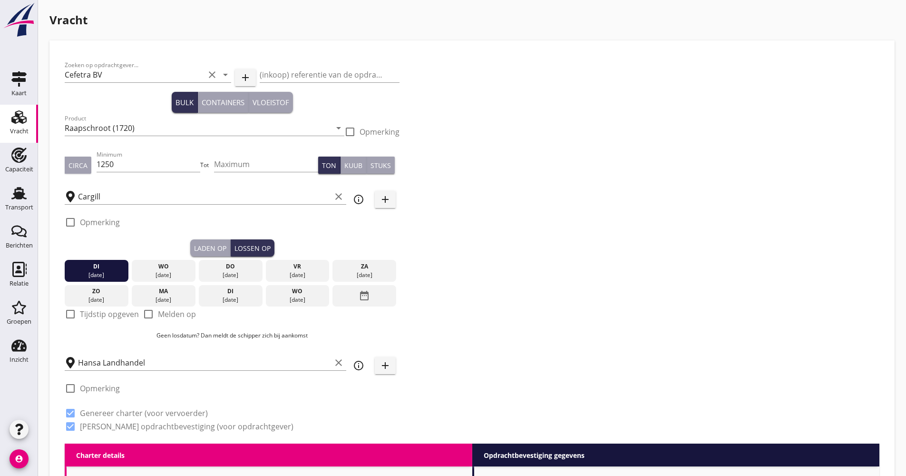
click at [102, 313] on label "Tijdstip opgeven" at bounding box center [109, 314] width 59 height 10
checkbox input "true"
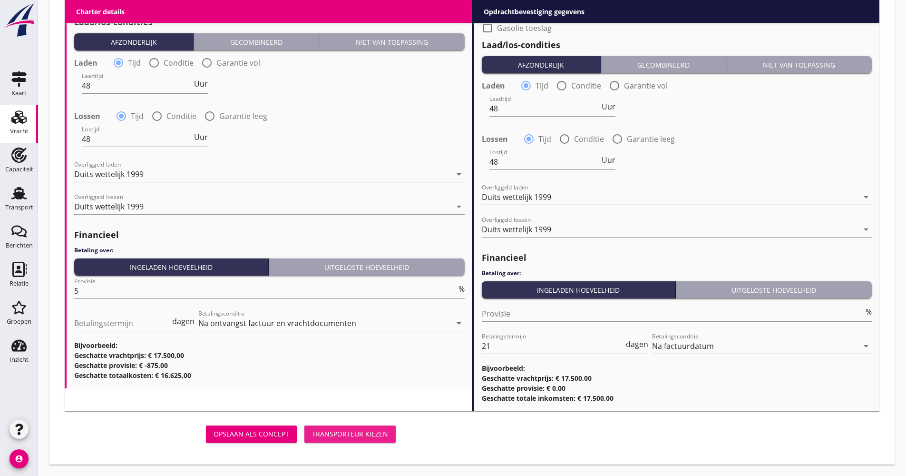
click at [343, 436] on div "Transporteur kiezen" at bounding box center [350, 434] width 76 height 10
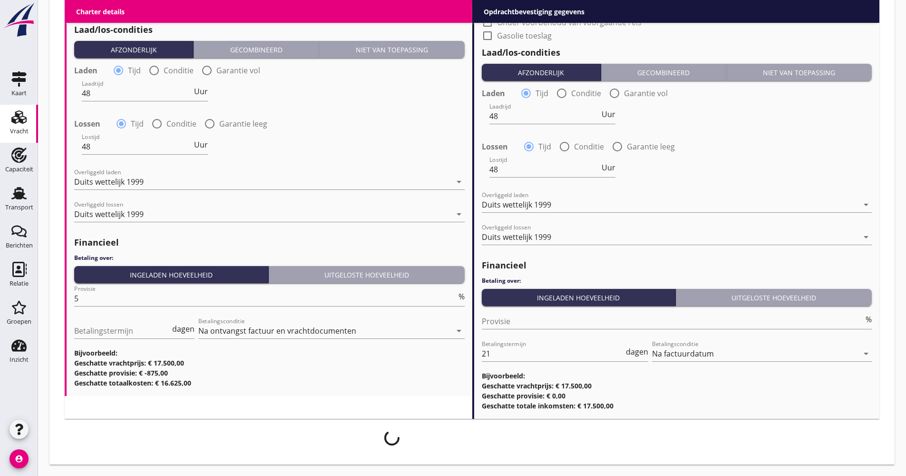
scroll to position [1147, 0]
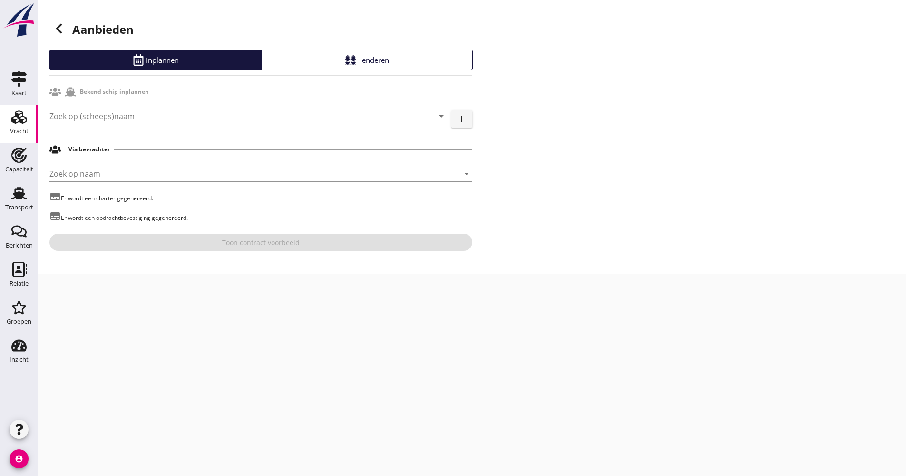
click at [89, 108] on div "Zoek op (scheeps)naam arrow_drop_down add" at bounding box center [260, 118] width 423 height 30
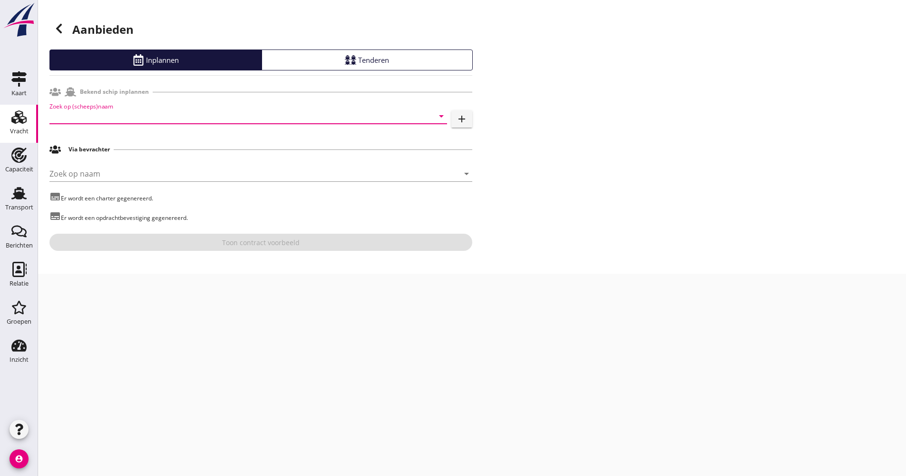
click at [89, 113] on input "Zoek op (scheeps)naam" at bounding box center [234, 115] width 371 height 15
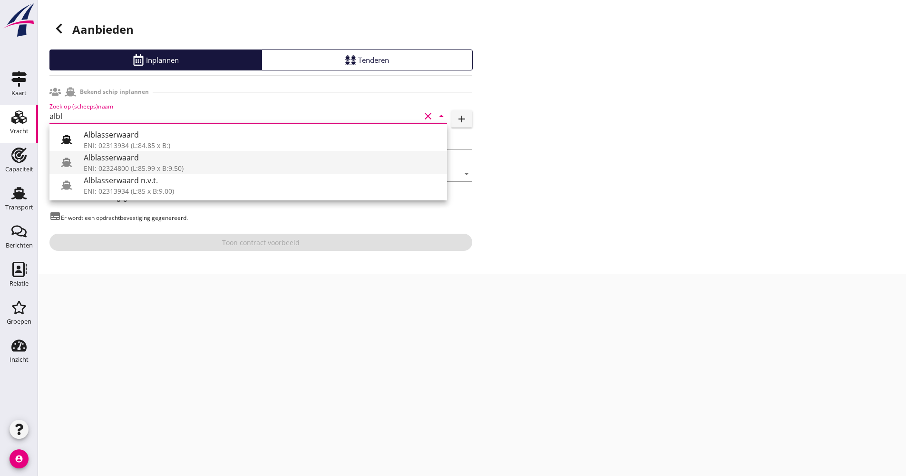
click at [115, 157] on div "Alblasserwaard" at bounding box center [262, 157] width 356 height 11
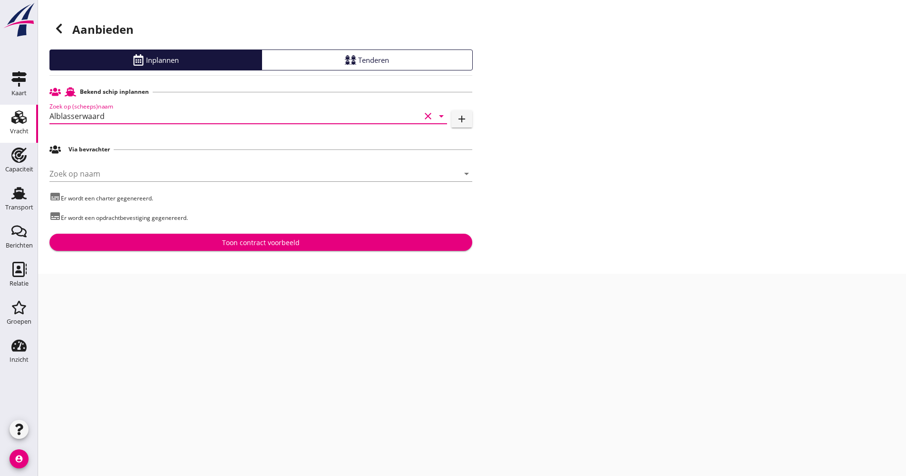
type input "Alblasserwaard"
click at [243, 238] on div "Toon contract voorbeeld" at bounding box center [261, 242] width 78 height 10
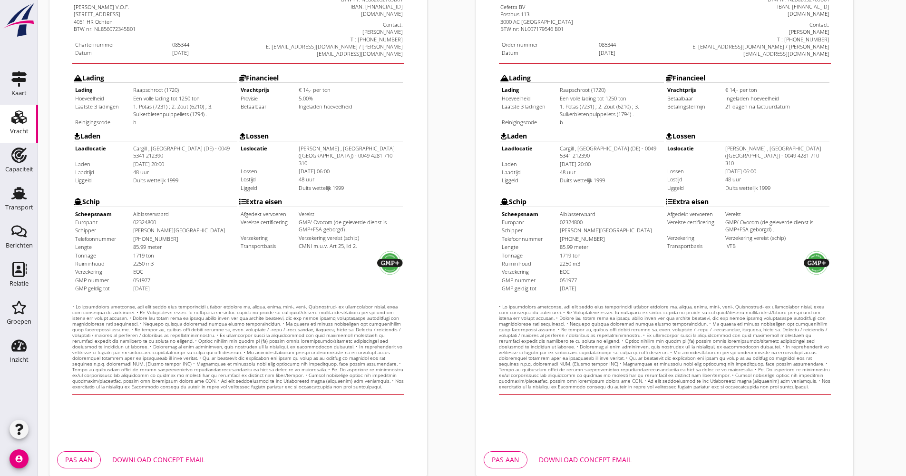
scroll to position [229, 0]
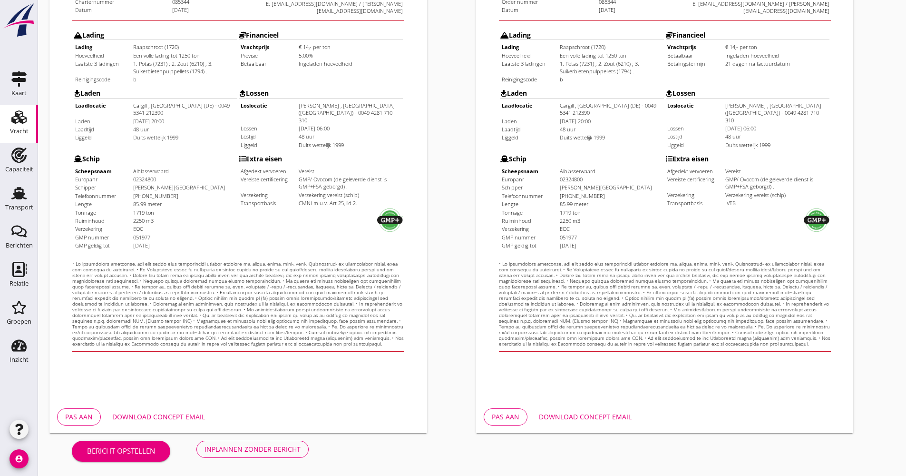
click at [165, 410] on button "Download concept email" at bounding box center [159, 416] width 108 height 17
click at [291, 449] on div "Inplannen zonder bericht" at bounding box center [253, 449] width 96 height 10
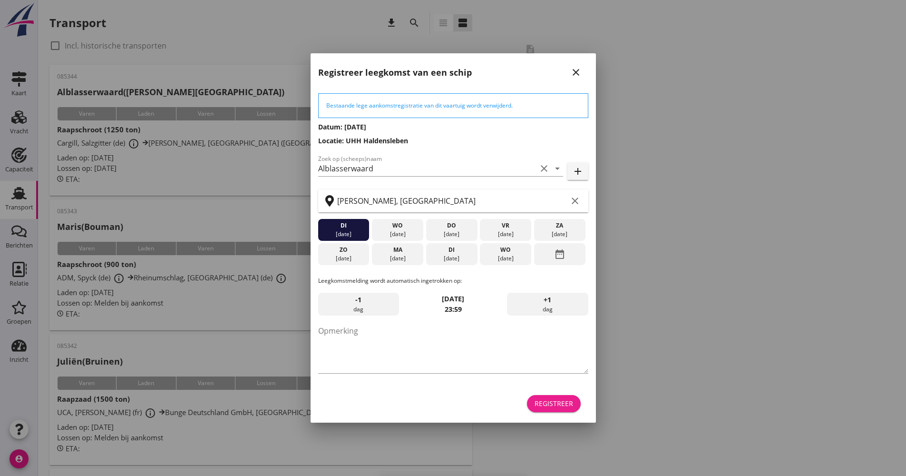
click at [564, 400] on div "Registreer" at bounding box center [554, 403] width 39 height 10
